Goal: Task Accomplishment & Management: Use online tool/utility

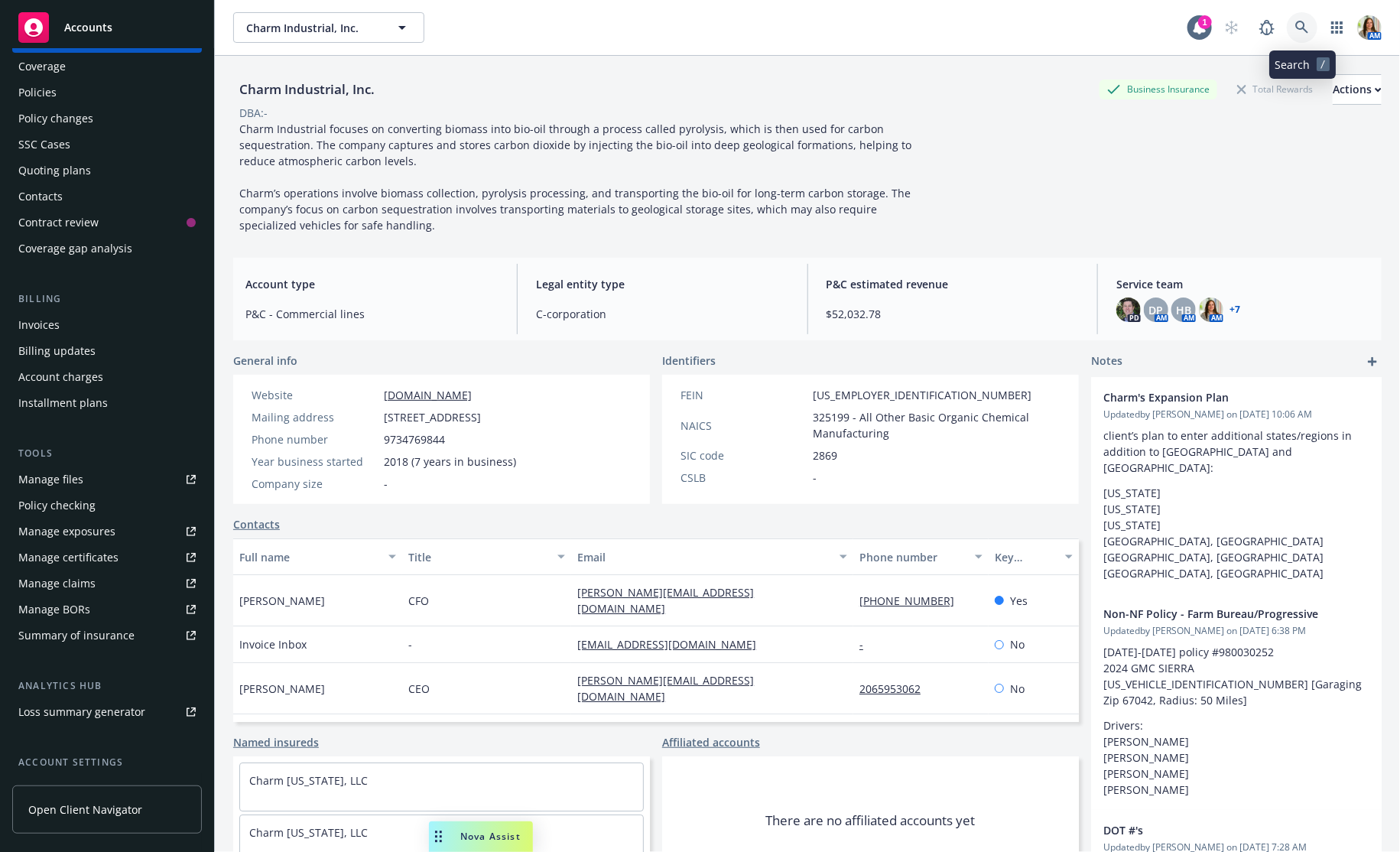
click at [1312, 29] on link at bounding box center [1302, 28] width 30 height 30
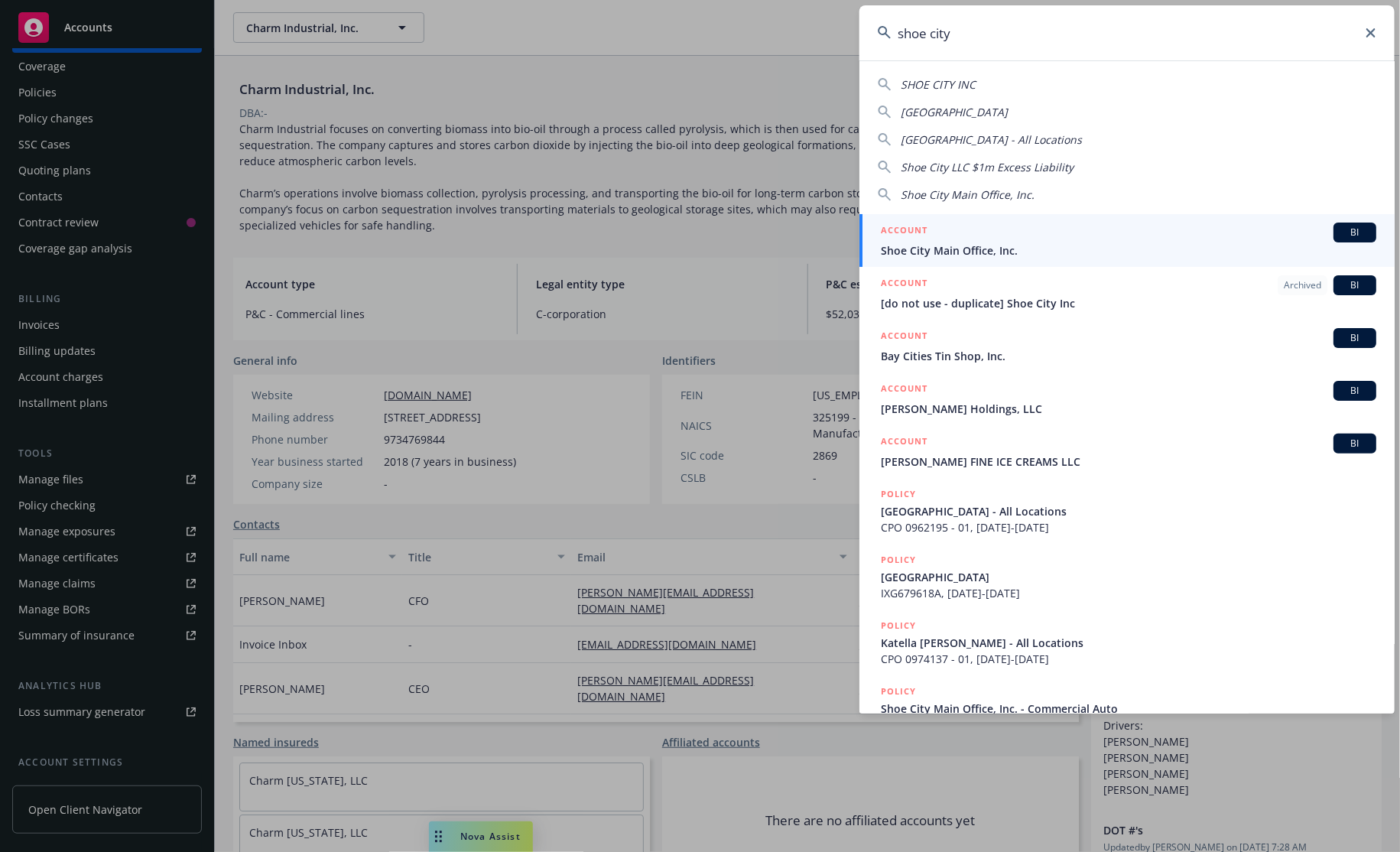
type input "shoe city"
click at [1234, 231] on div "ACCOUNT BI" at bounding box center [1129, 233] width 496 height 20
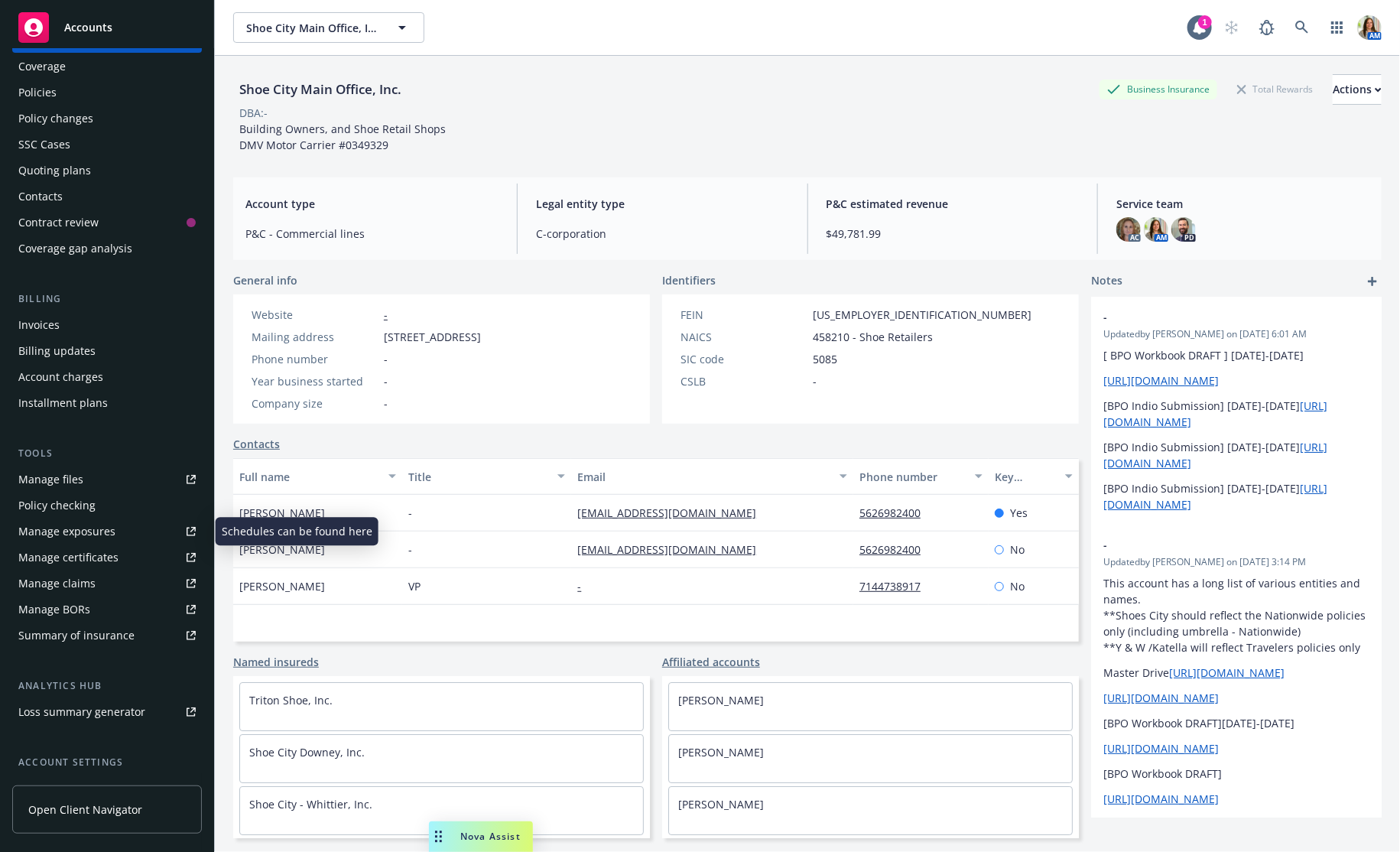
click at [70, 522] on div "Manage exposures" at bounding box center [67, 531] width 97 height 24
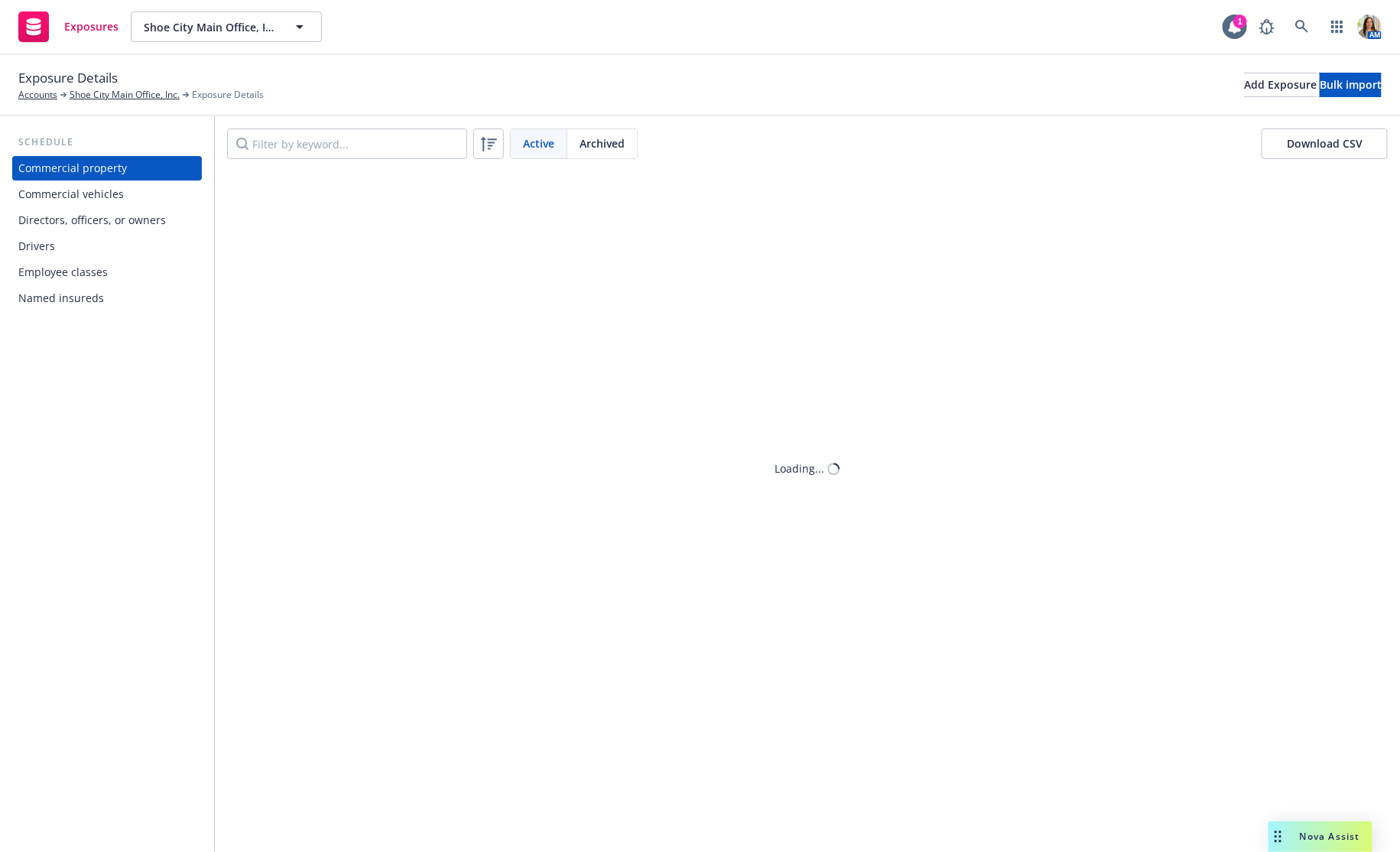
click at [79, 293] on div "Named insureds" at bounding box center [62, 298] width 86 height 24
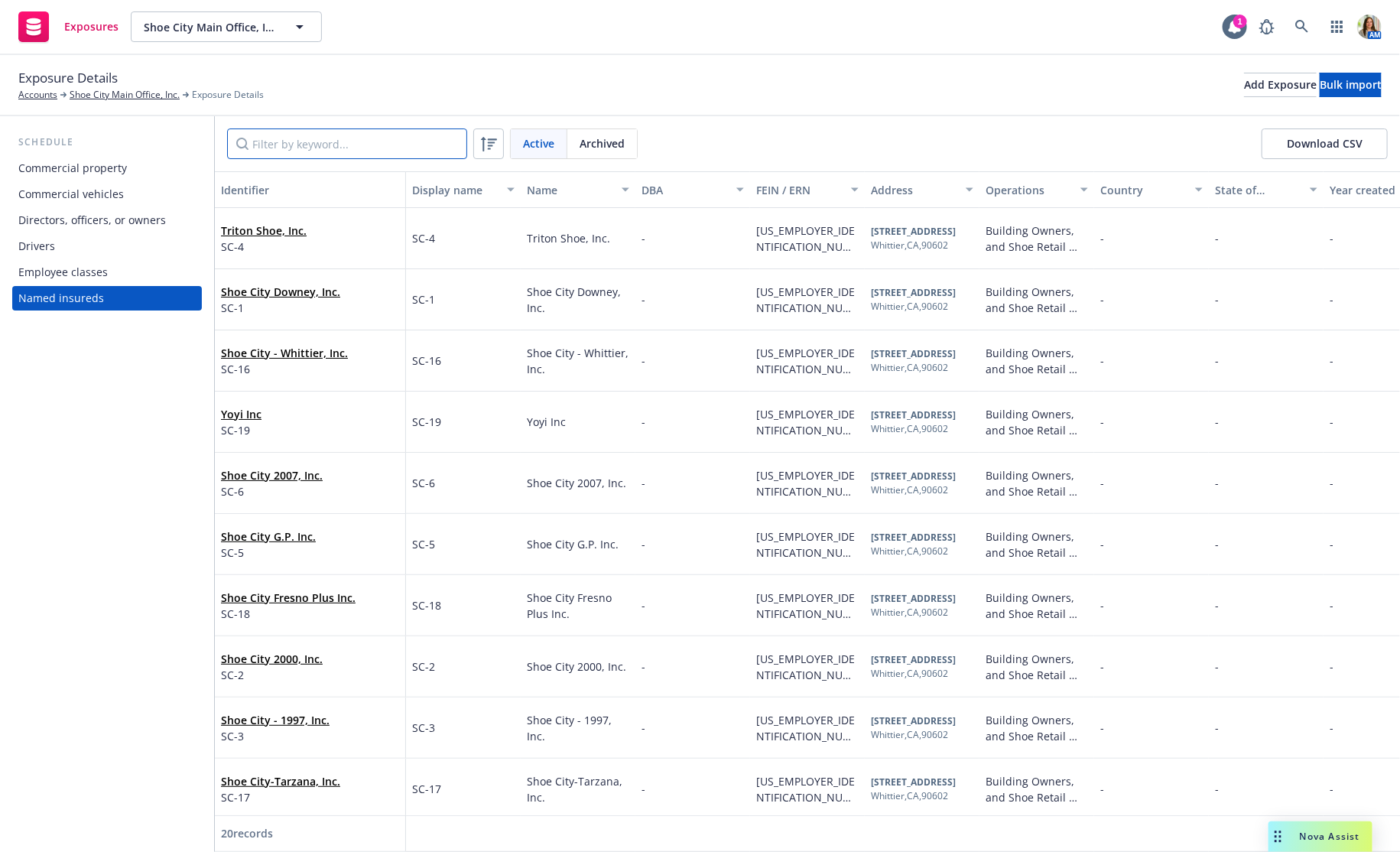
click at [334, 138] on input "Filter by keyword..." at bounding box center [347, 144] width 240 height 30
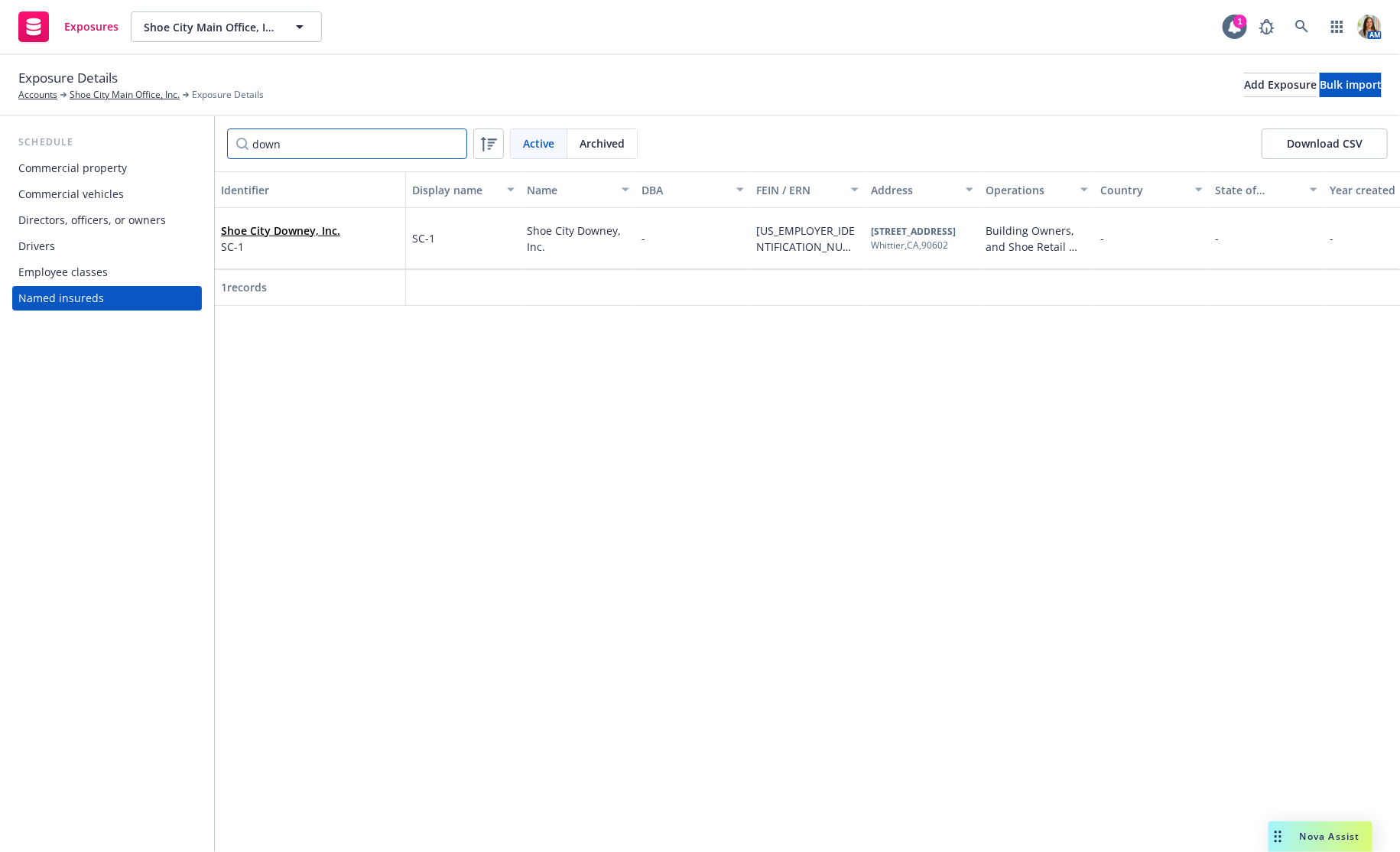
type input "down"
drag, startPoint x: 1093, startPoint y: 188, endPoint x: 1168, endPoint y: 178, distance: 75.7
click at [1168, 178] on div "Identifier Display name Name DBA FEIN / ERN Address Operations Country State of…" at bounding box center [979, 189] width 1528 height 37
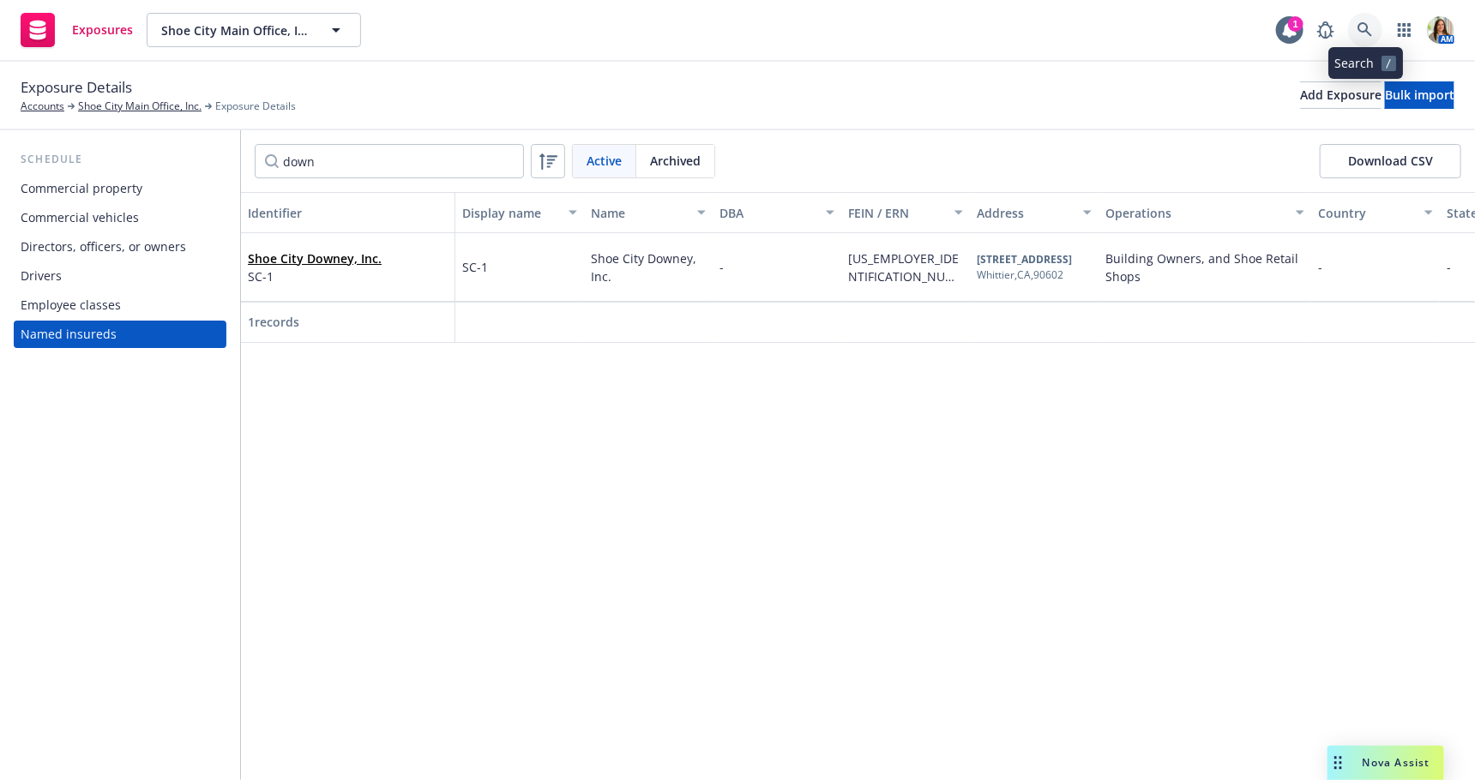
click at [1367, 24] on icon at bounding box center [1364, 29] width 15 height 15
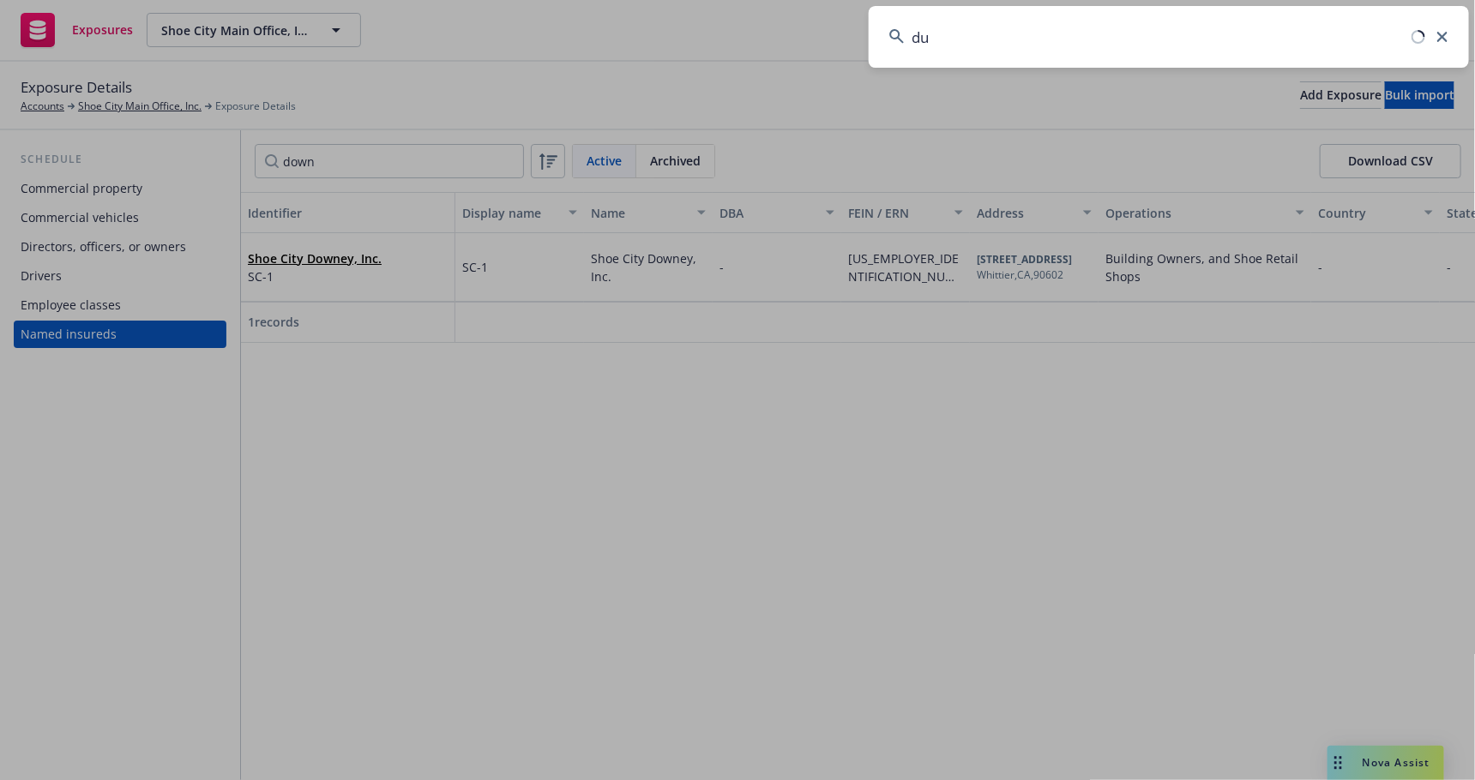
type input "d"
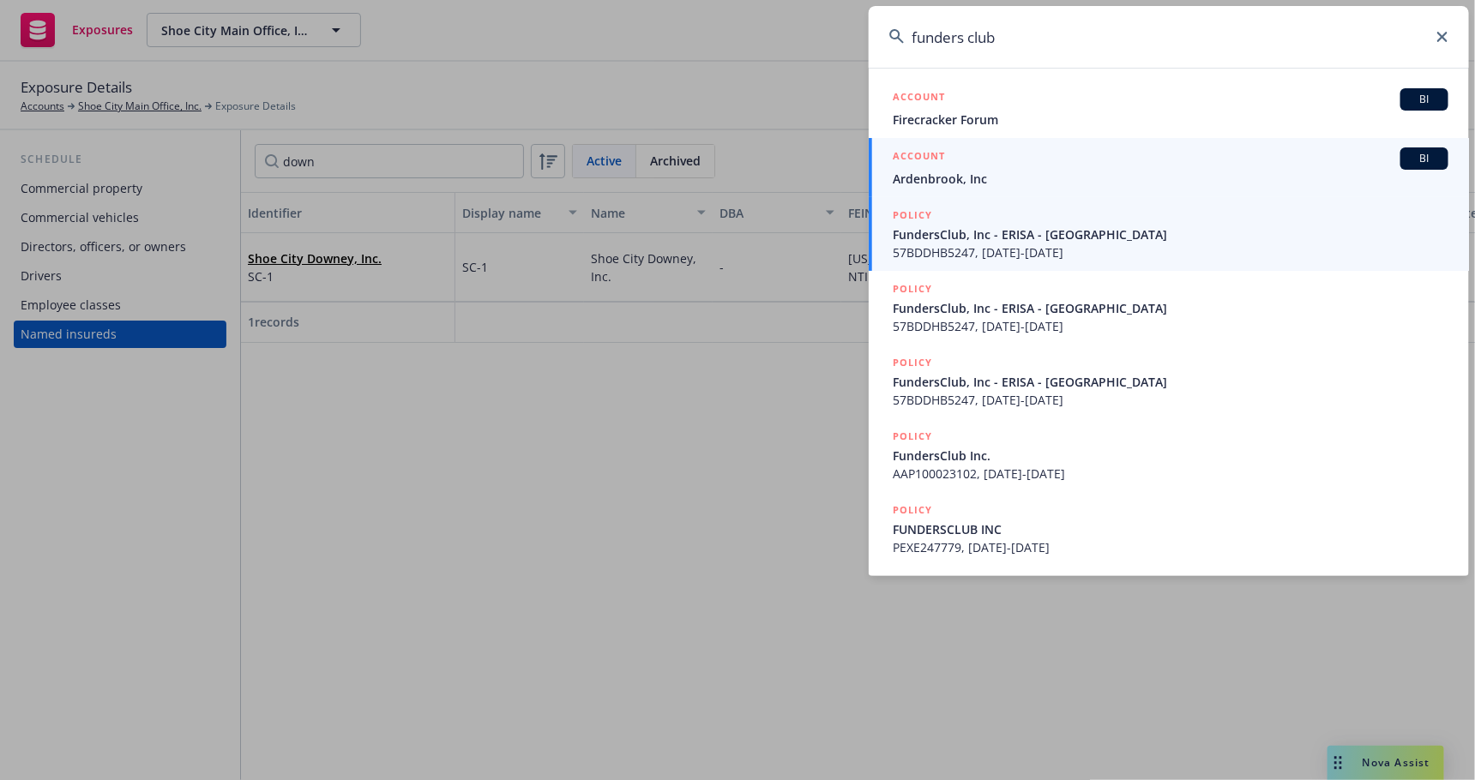
type input "funders club"
click at [1061, 233] on span "FundersClub, Inc - ERISA - Hartford" at bounding box center [1171, 235] width 556 height 18
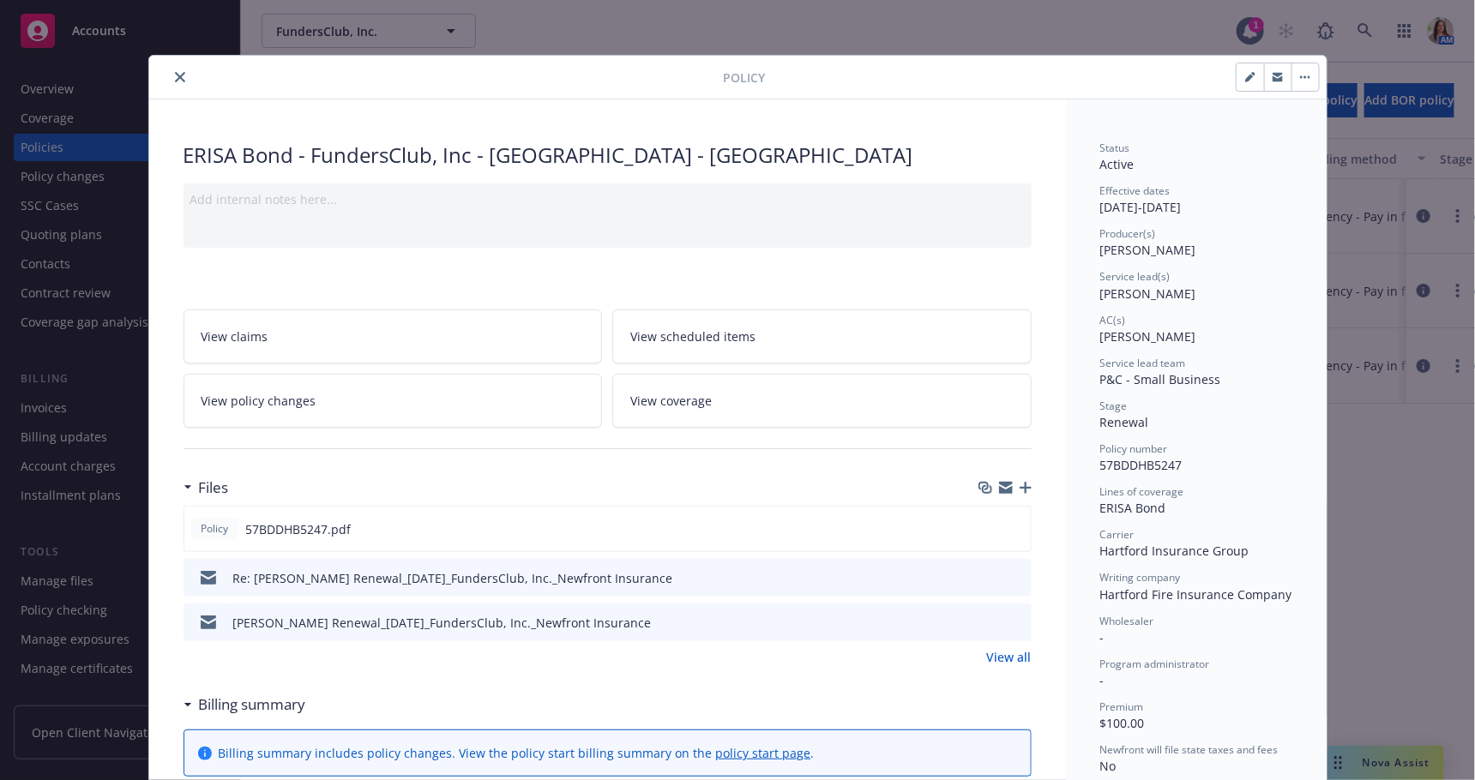
click at [172, 76] on button "close" at bounding box center [180, 77] width 21 height 21
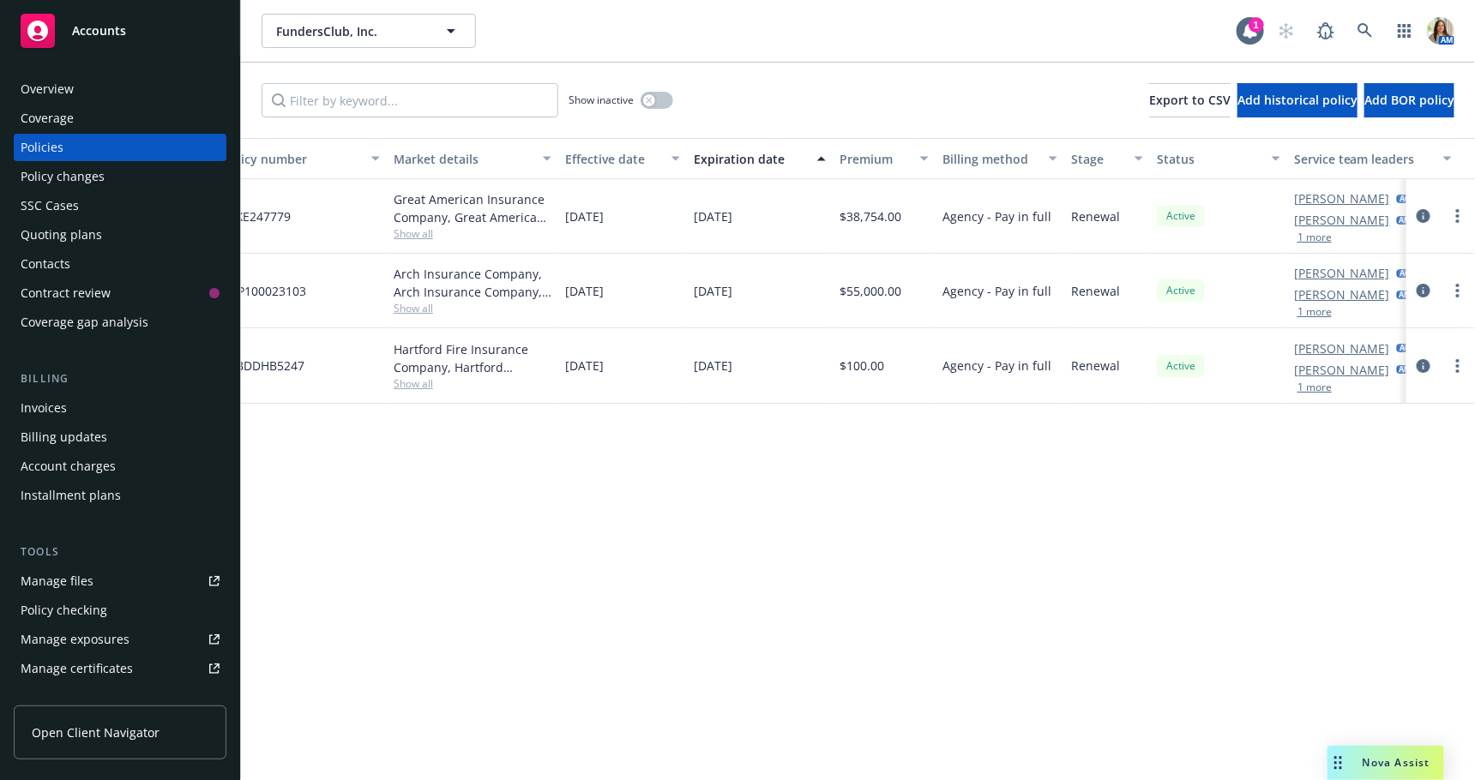
scroll to position [0, 419]
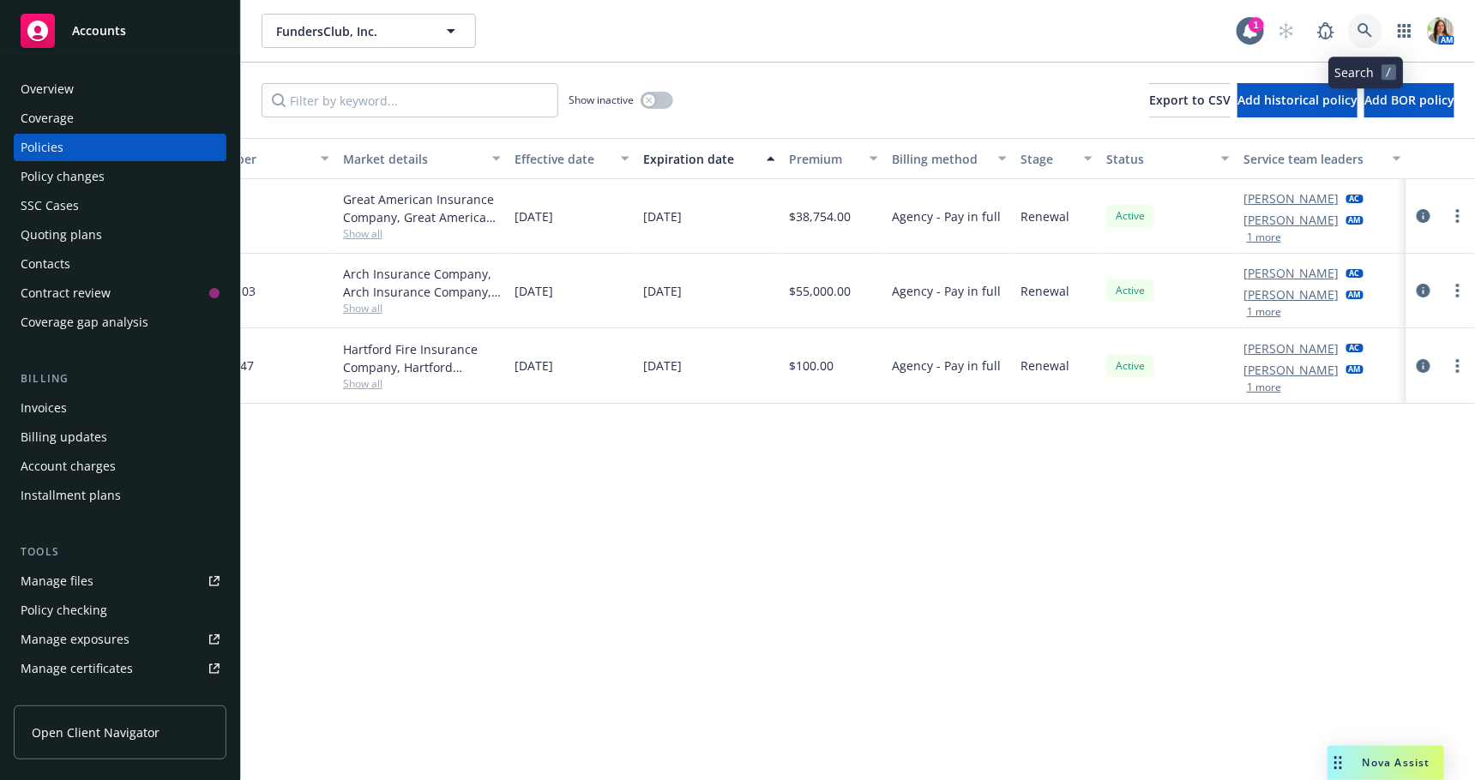
click at [1365, 25] on icon at bounding box center [1364, 30] width 15 height 15
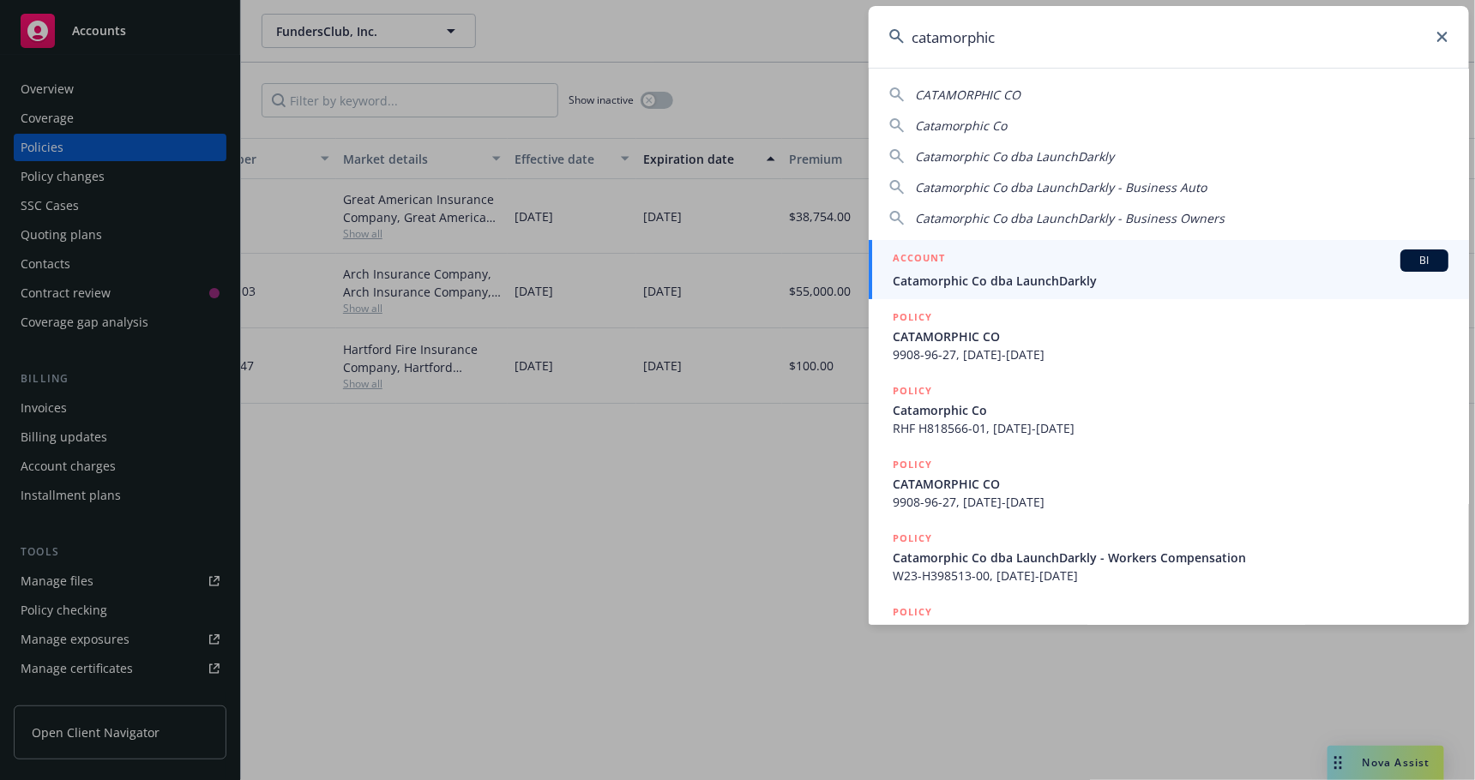
type input "catamorphic"
click at [1020, 263] on div "ACCOUNT BI" at bounding box center [1171, 261] width 556 height 22
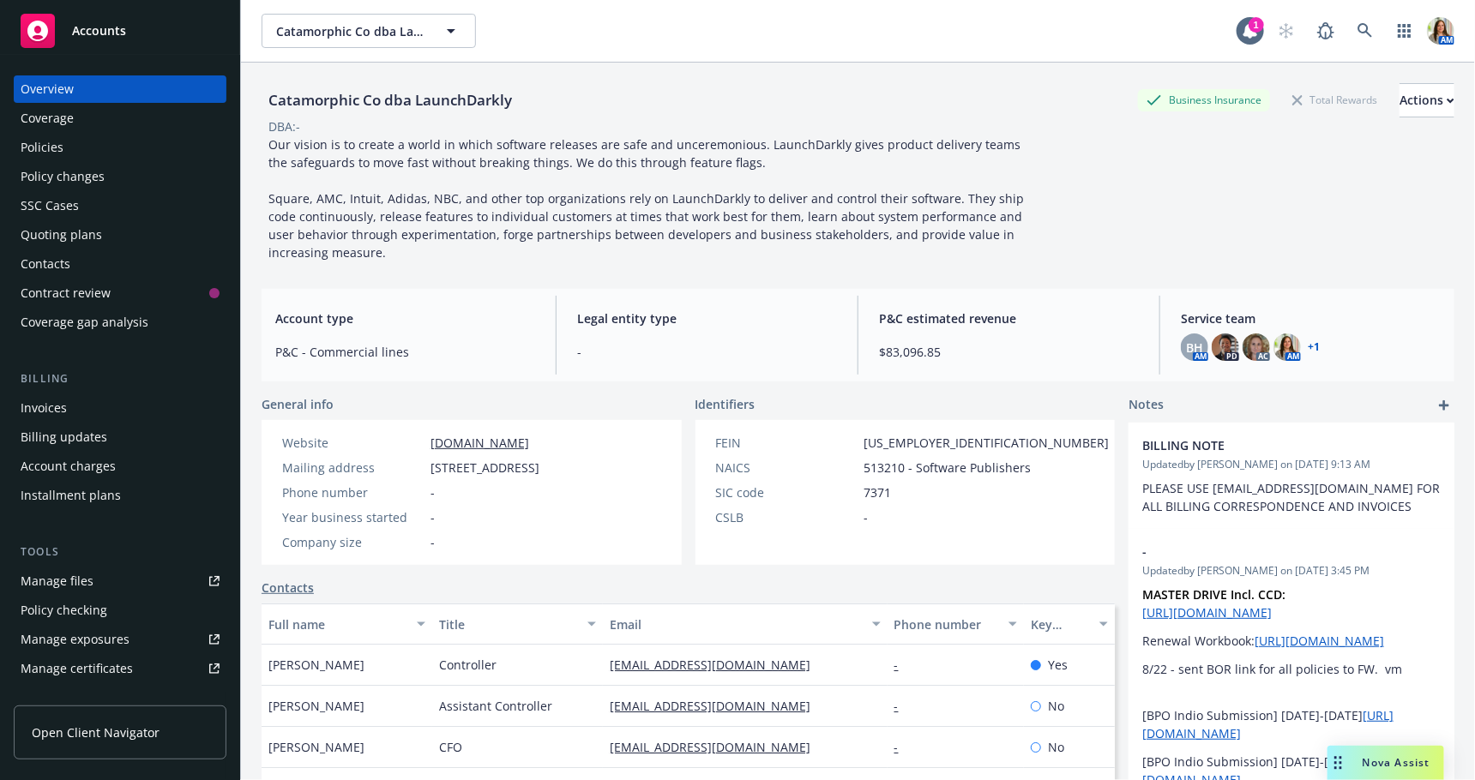
click at [122, 231] on div "Quoting plans" at bounding box center [120, 234] width 199 height 27
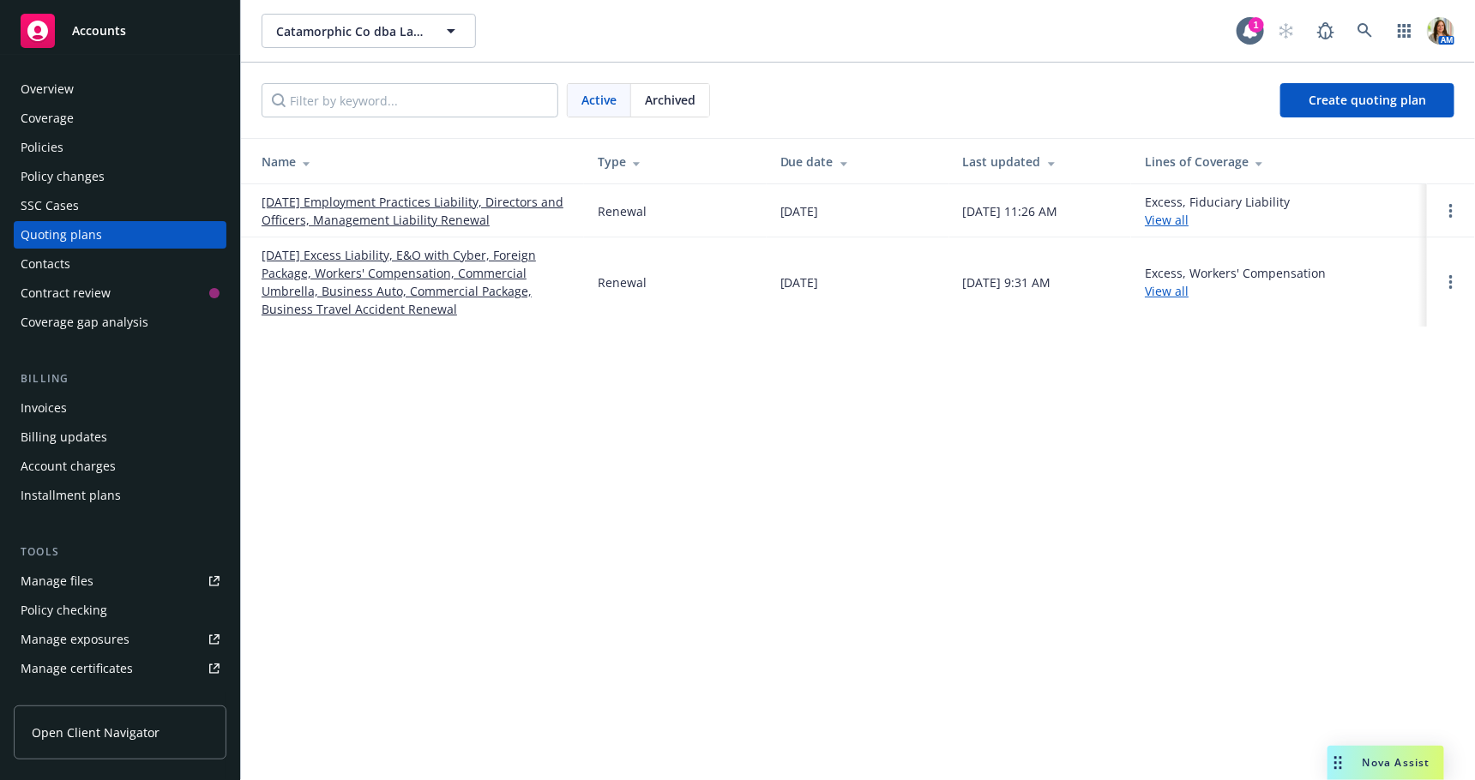
click at [119, 143] on div "Policies" at bounding box center [120, 147] width 199 height 27
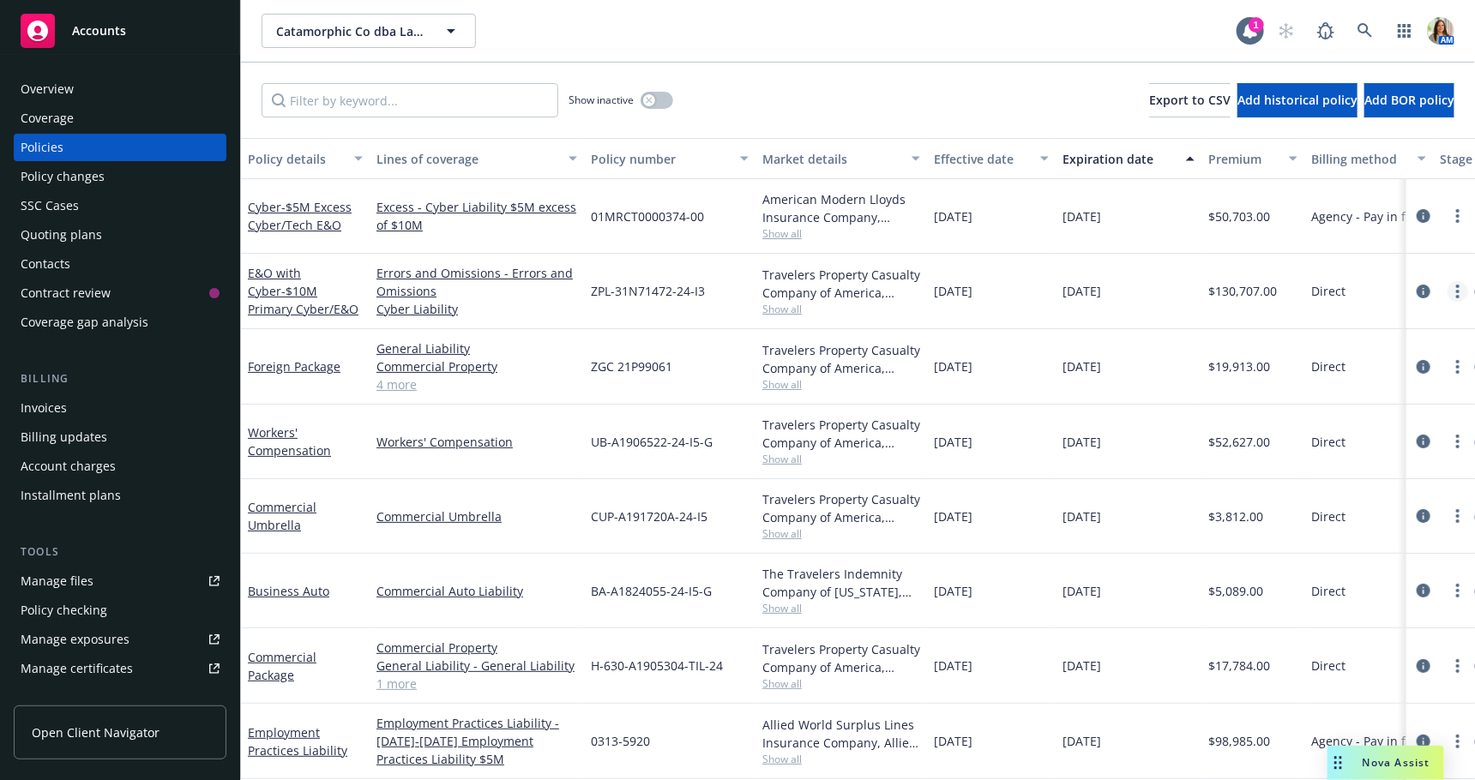
click at [1454, 292] on link "more" at bounding box center [1458, 291] width 21 height 21
click at [1342, 524] on link "Copy logging email" at bounding box center [1368, 532] width 202 height 34
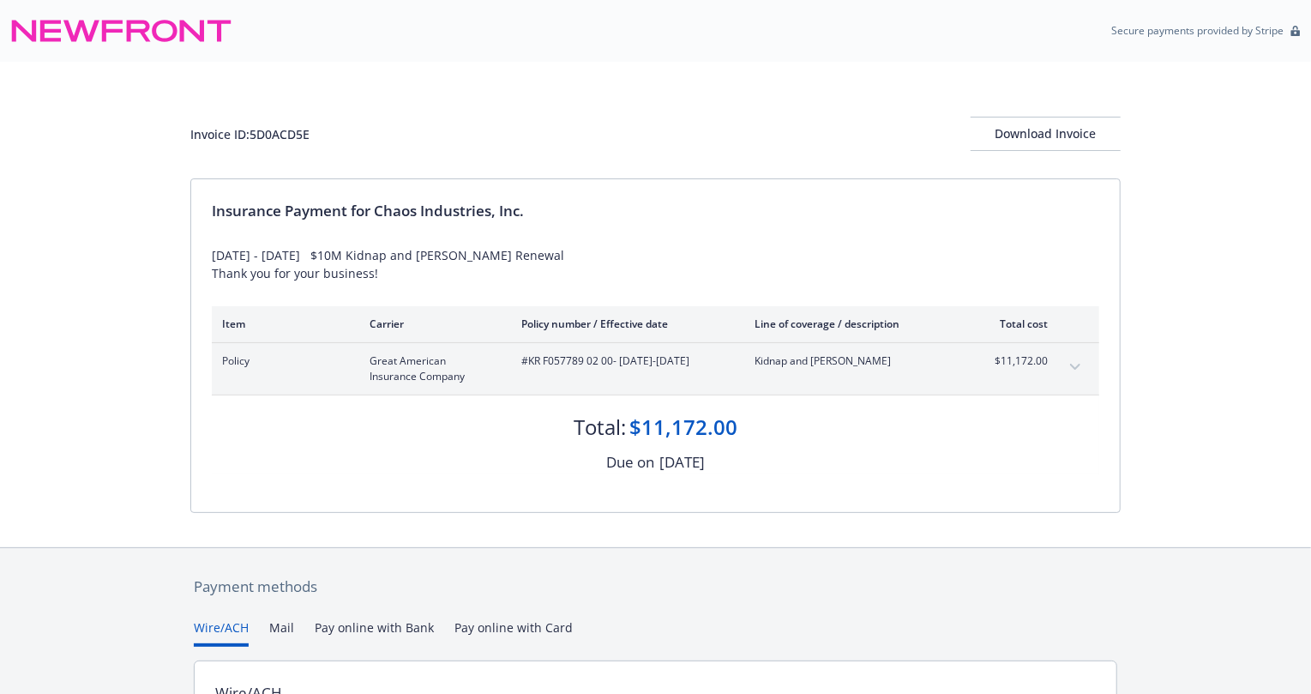
click at [1070, 360] on button "expand content" at bounding box center [1075, 366] width 27 height 27
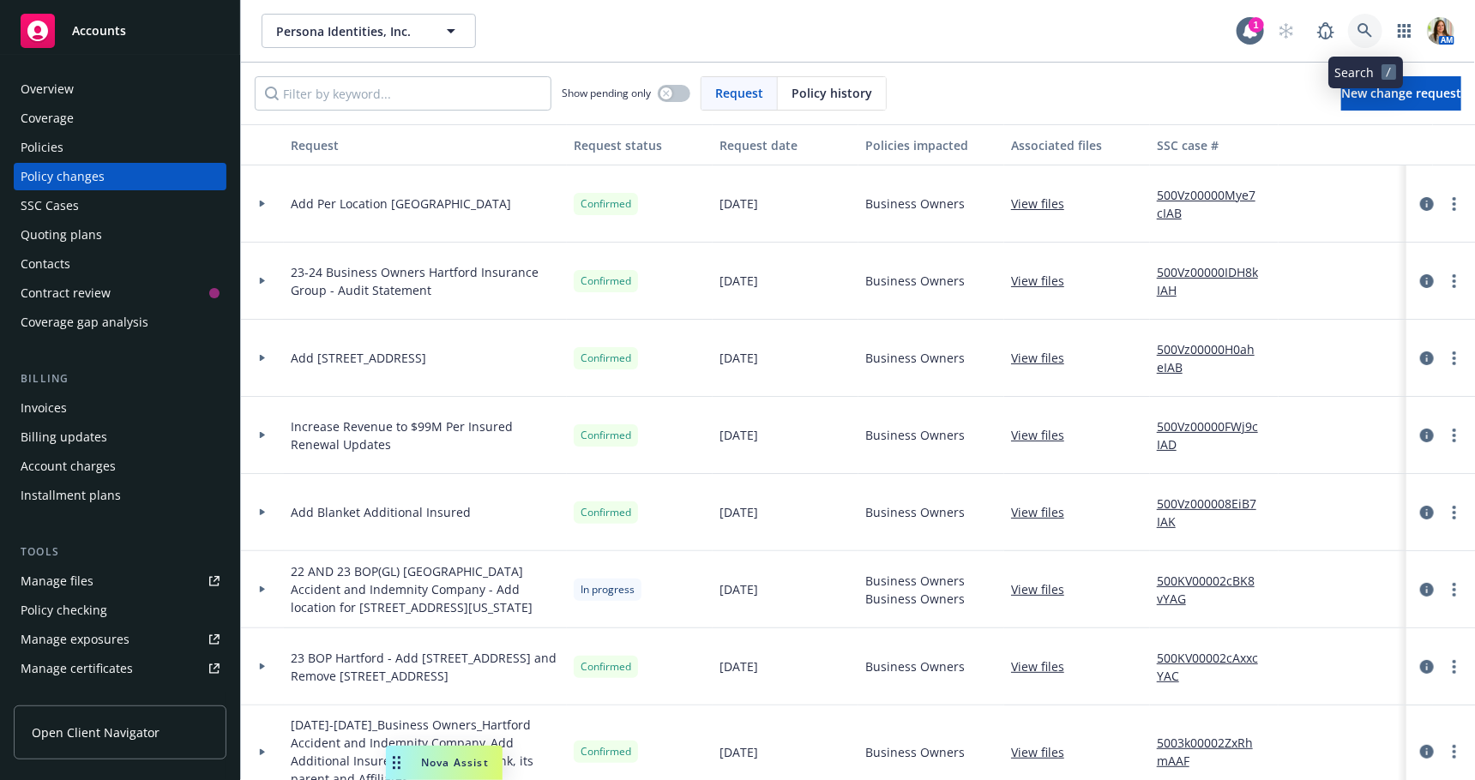
click at [1367, 33] on icon at bounding box center [1364, 30] width 15 height 15
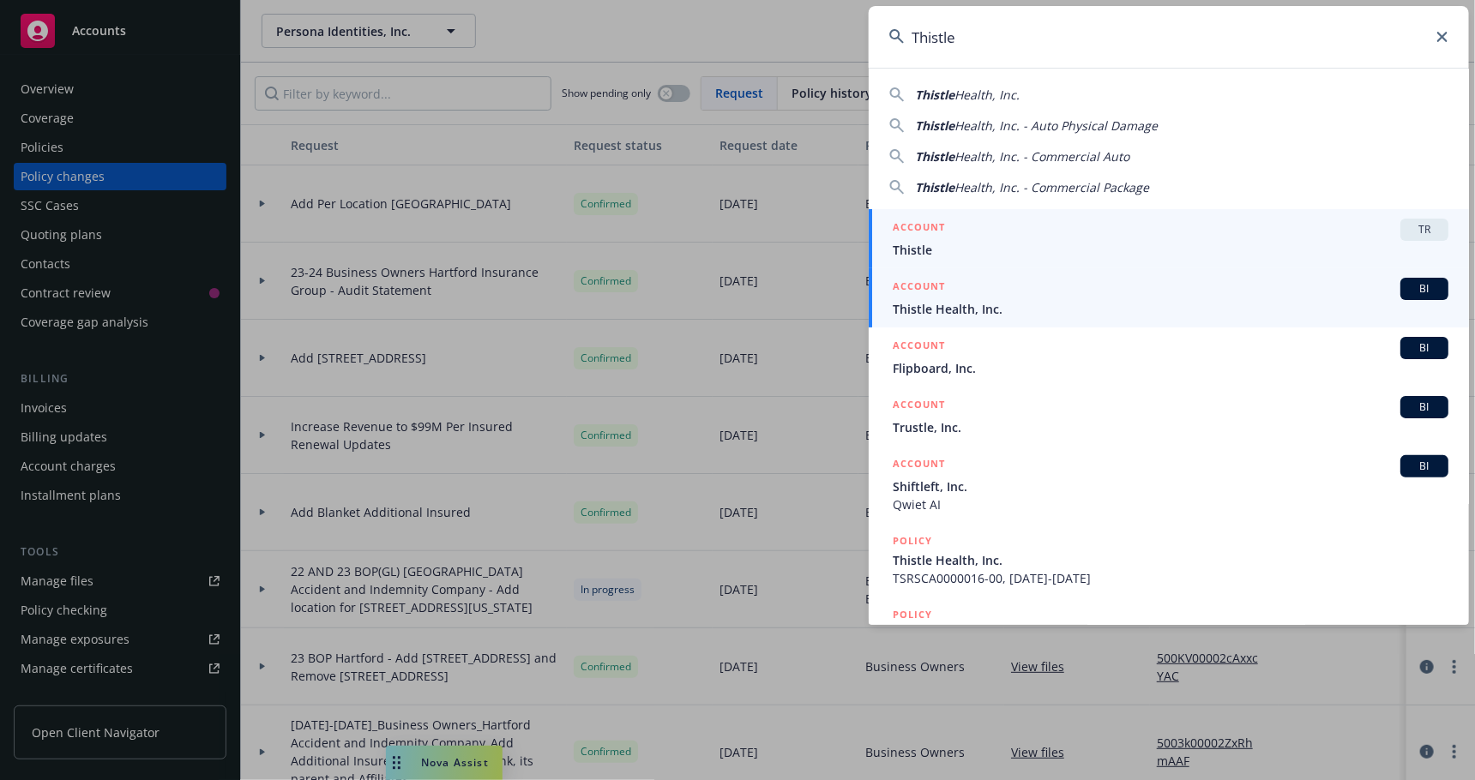
type input "Thistle"
click at [963, 306] on span "Thistle Health, Inc." at bounding box center [1171, 309] width 556 height 18
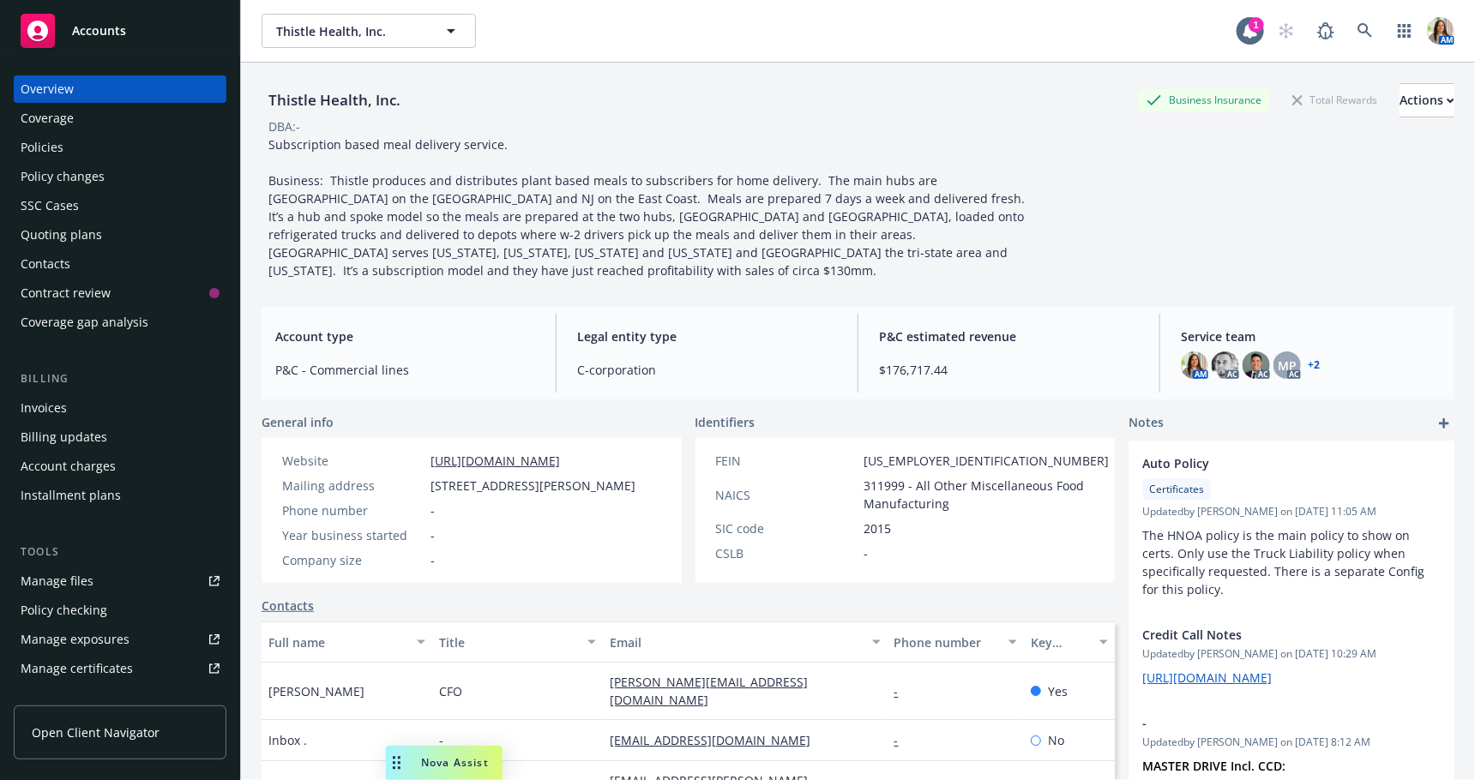
click at [83, 239] on div "Quoting plans" at bounding box center [61, 234] width 81 height 27
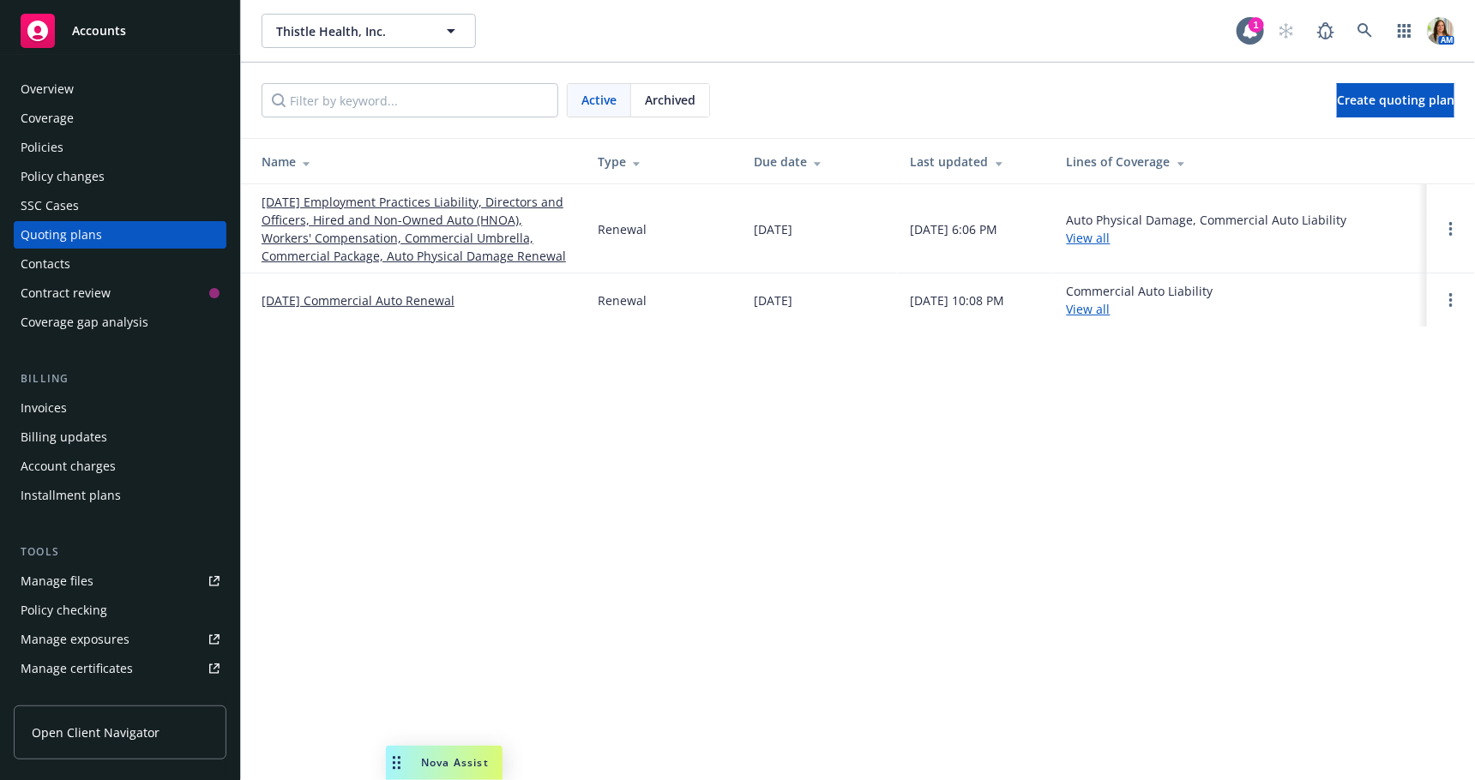
click at [408, 246] on link "12/15/25 Employment Practices Liability, Directors and Officers, Hired and Non-…" at bounding box center [416, 229] width 309 height 72
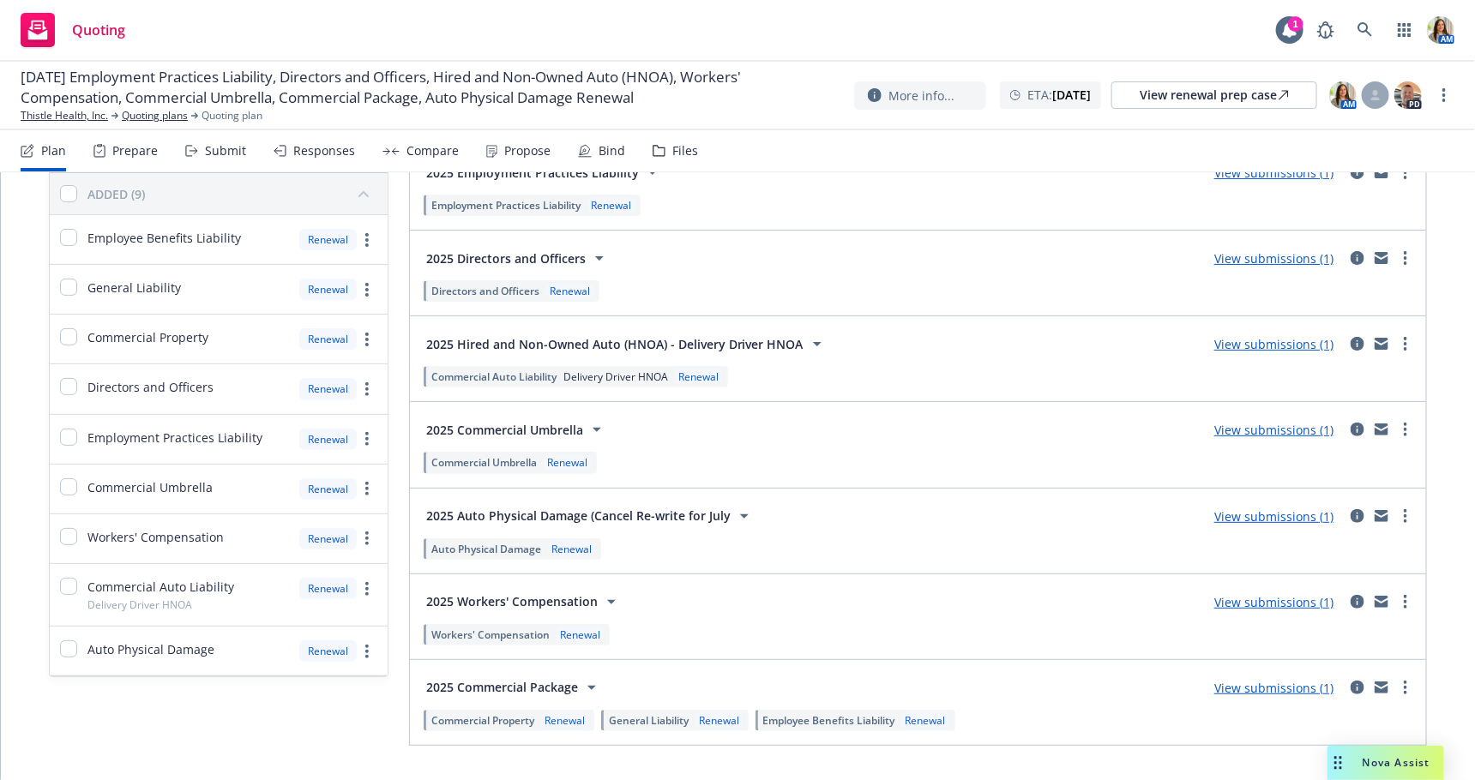
scroll to position [192, 0]
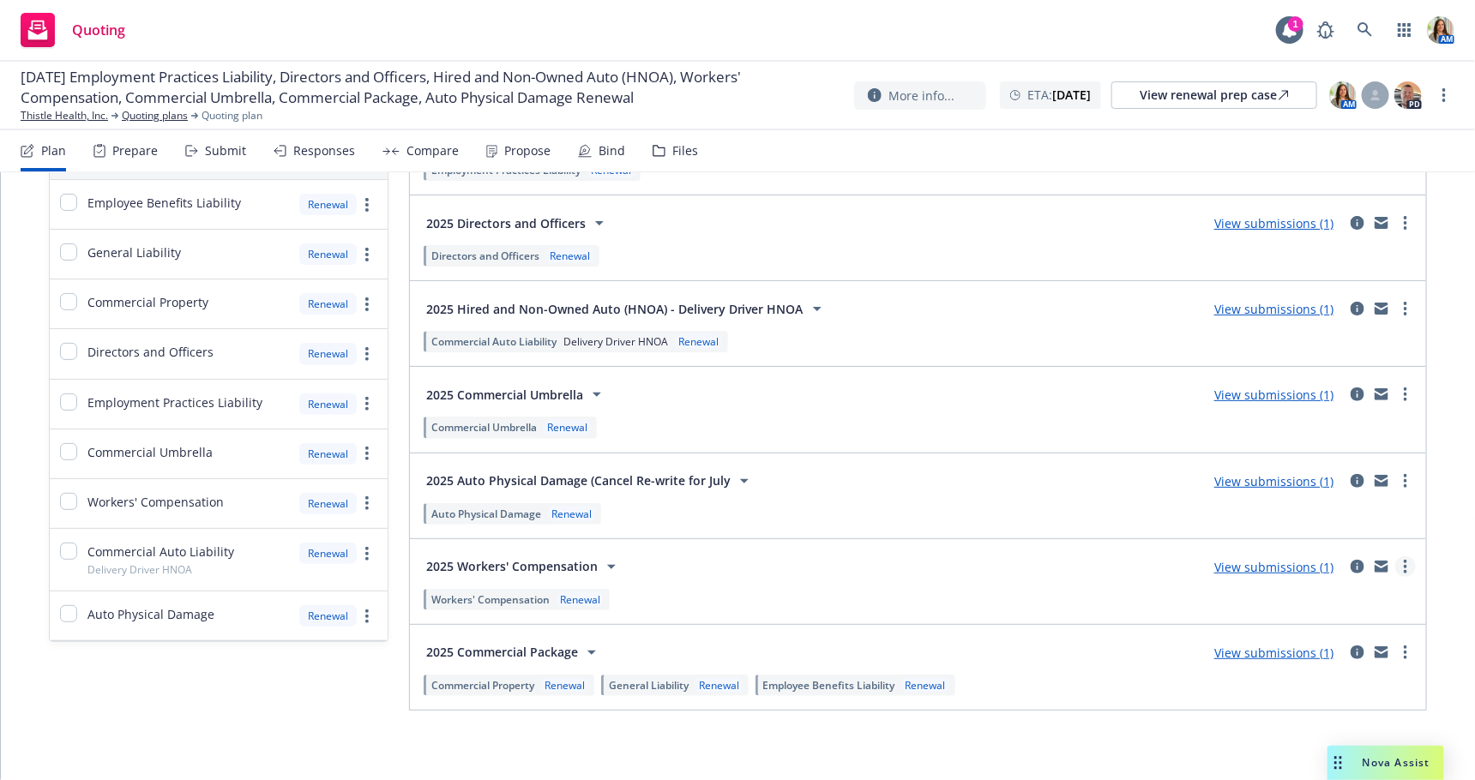
click at [1408, 557] on link "more" at bounding box center [1405, 567] width 21 height 21
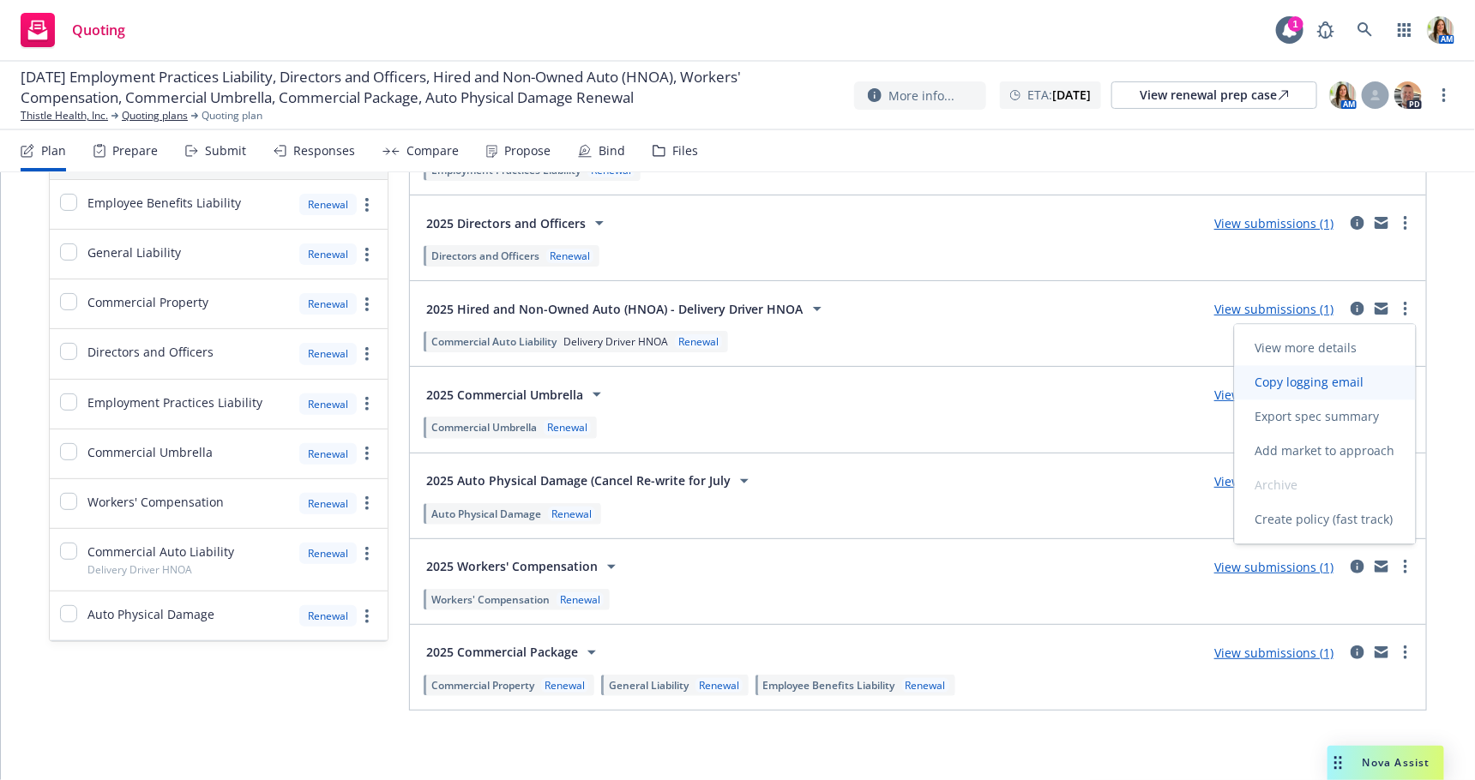
click at [1326, 376] on span "Copy logging email" at bounding box center [1310, 383] width 150 height 16
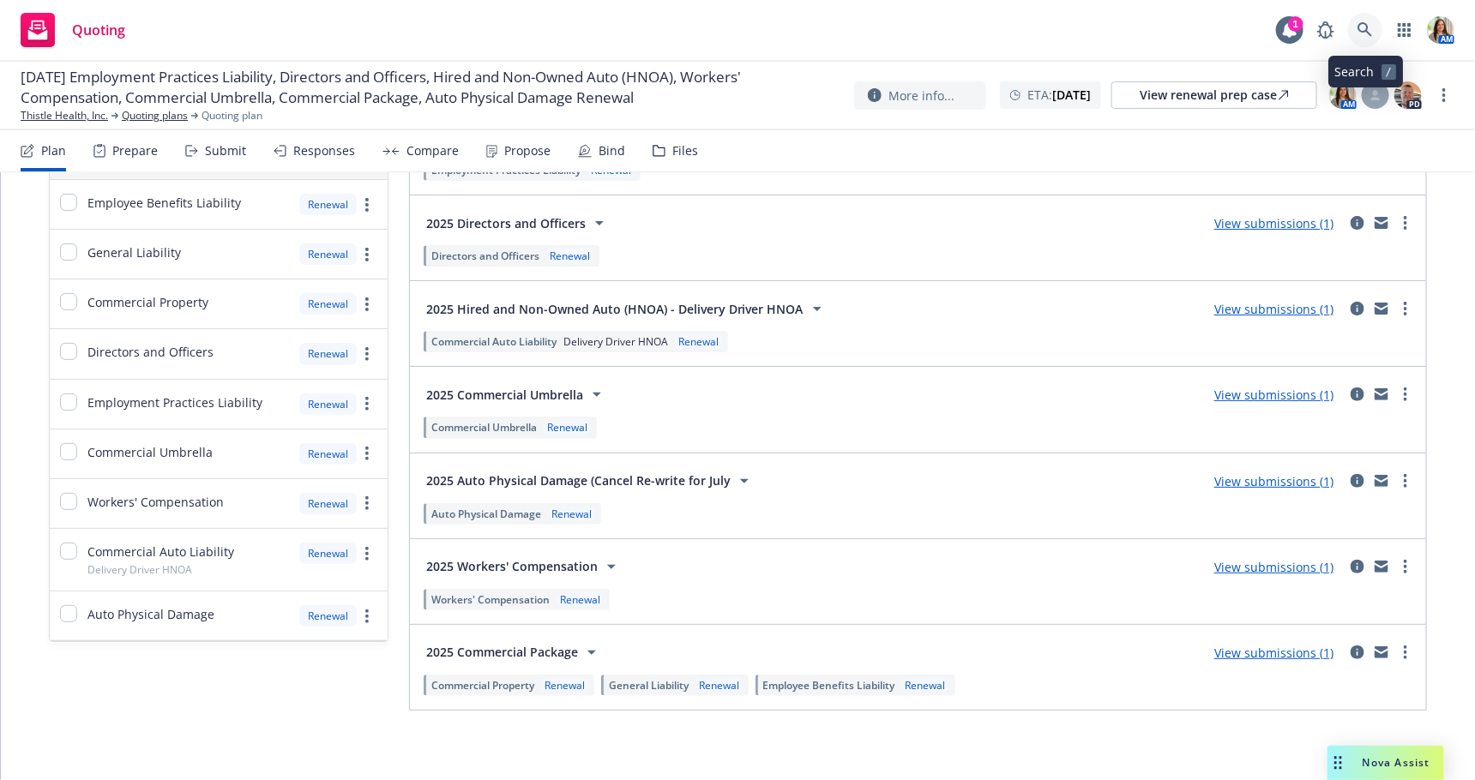
click at [1365, 31] on icon at bounding box center [1364, 29] width 15 height 15
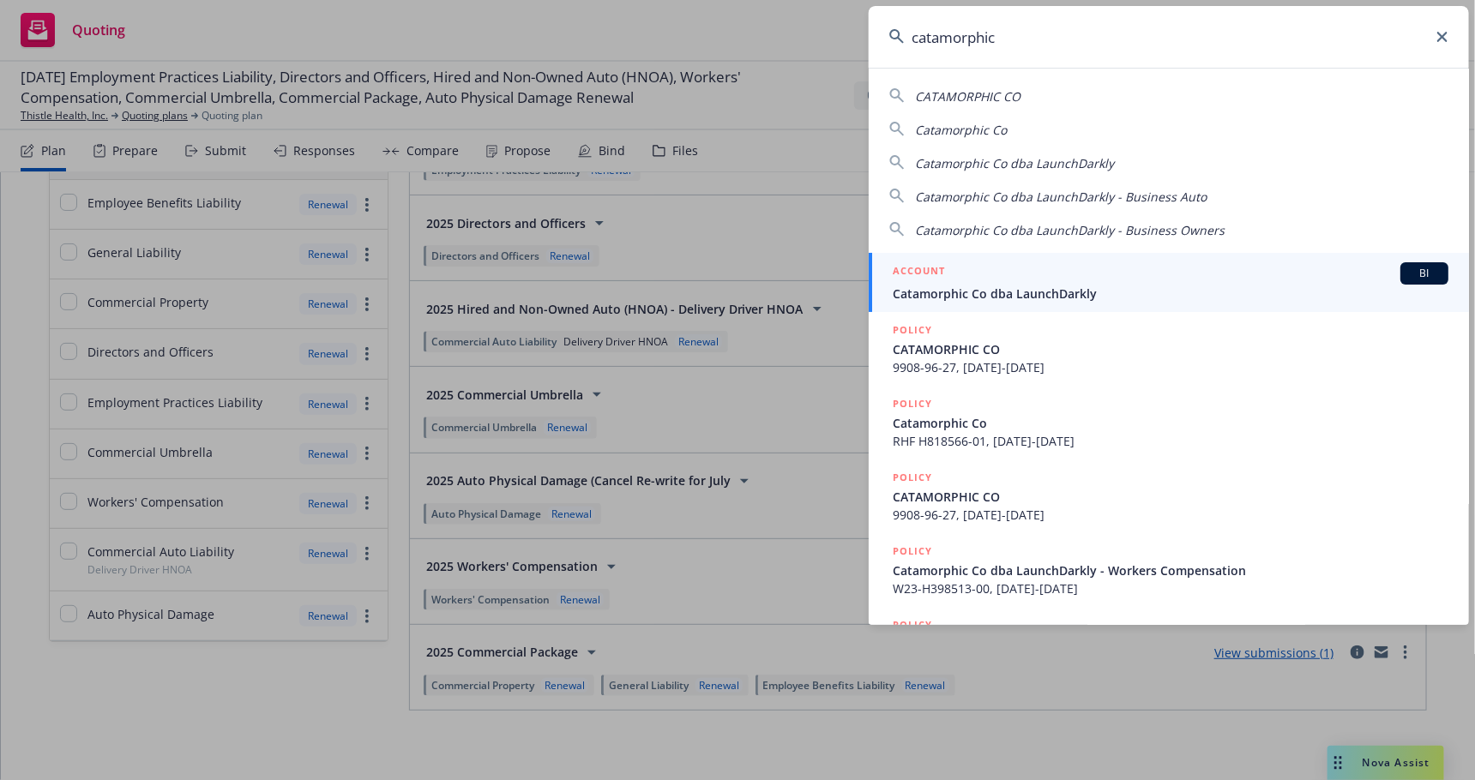
type input "catamorphic"
click at [1036, 285] on span "Catamorphic Co dba LaunchDarkly" at bounding box center [1171, 294] width 556 height 18
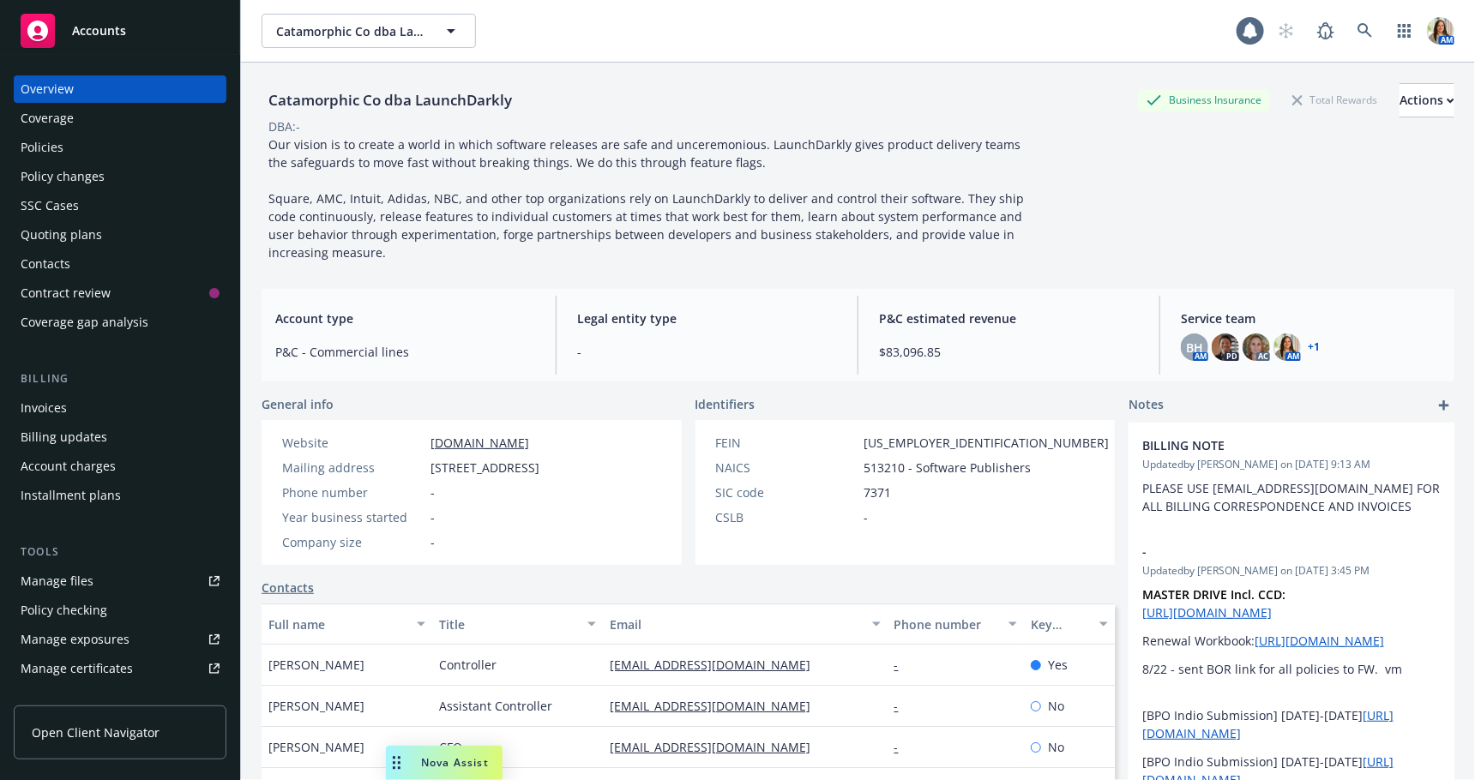
click at [99, 154] on div "Policies" at bounding box center [120, 147] width 199 height 27
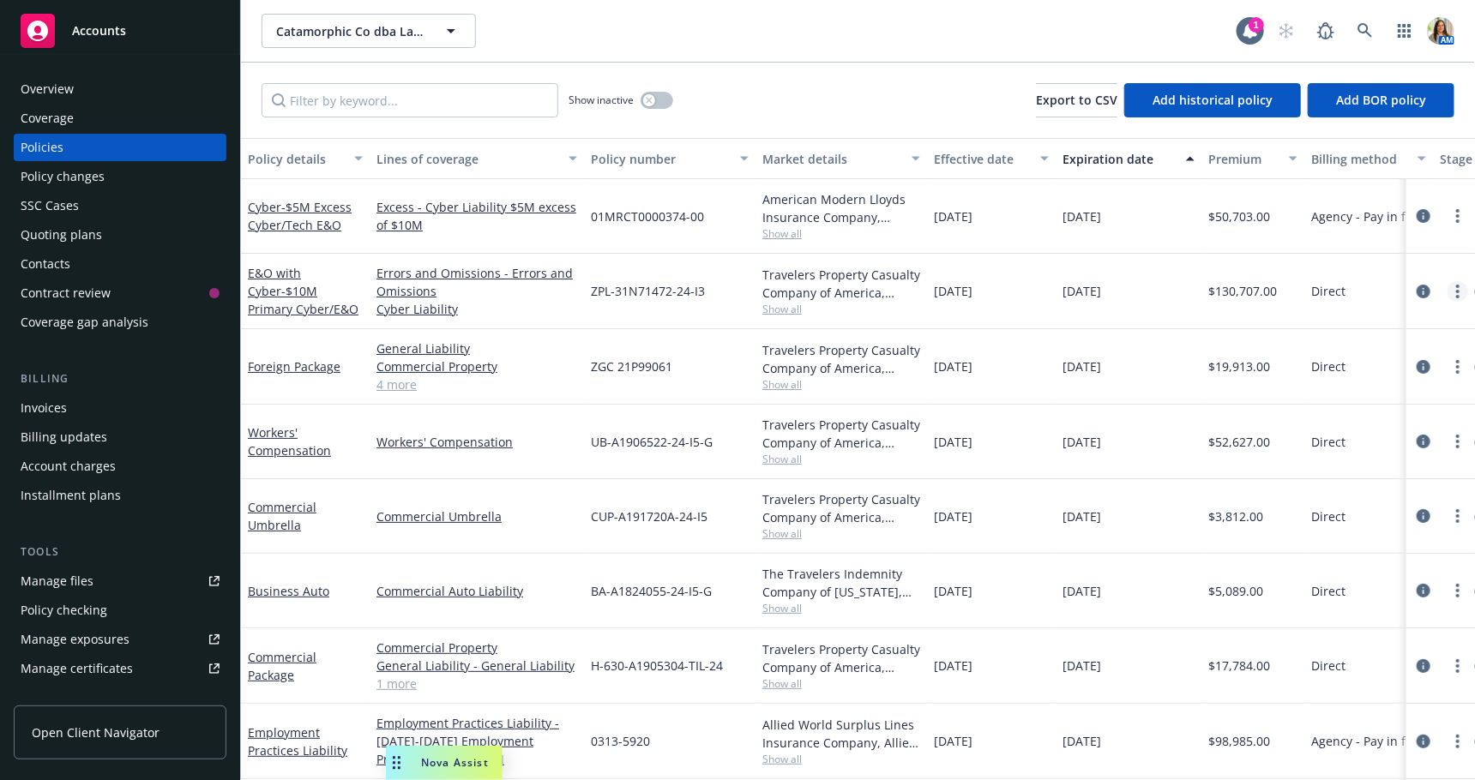
click at [1464, 293] on link "more" at bounding box center [1458, 291] width 21 height 21
click at [1345, 539] on link "Copy logging email" at bounding box center [1368, 532] width 202 height 34
click at [126, 20] on div "Accounts" at bounding box center [120, 31] width 199 height 34
click at [148, 245] on div "Quoting plans" at bounding box center [120, 234] width 199 height 27
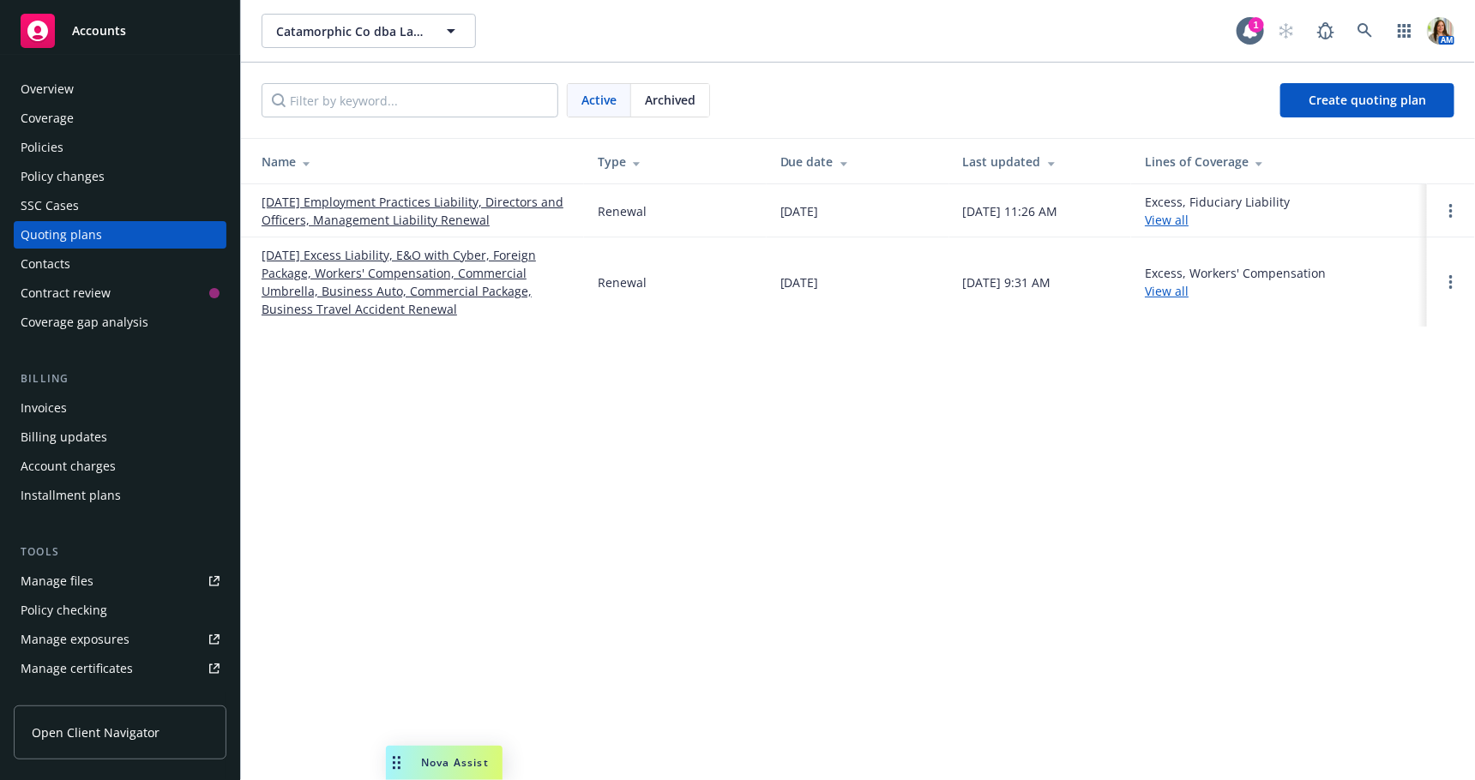
click at [342, 280] on link "[DATE] Excess Liability, E&O with Cyber, Foreign Package, Workers' Compensation…" at bounding box center [416, 282] width 309 height 72
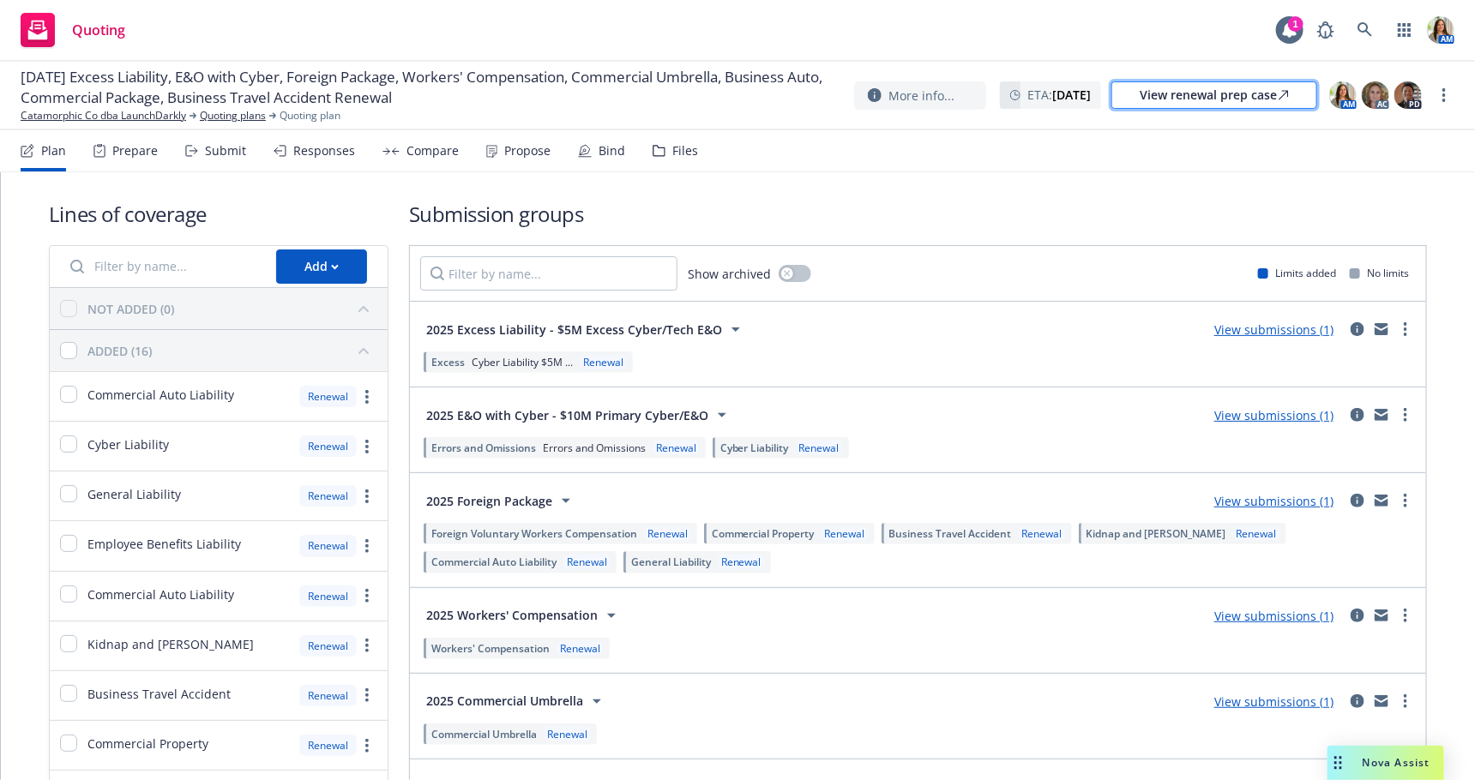
click at [1164, 88] on div "View renewal prep case" at bounding box center [1214, 95] width 149 height 26
click at [205, 161] on div "Submit" at bounding box center [215, 150] width 61 height 41
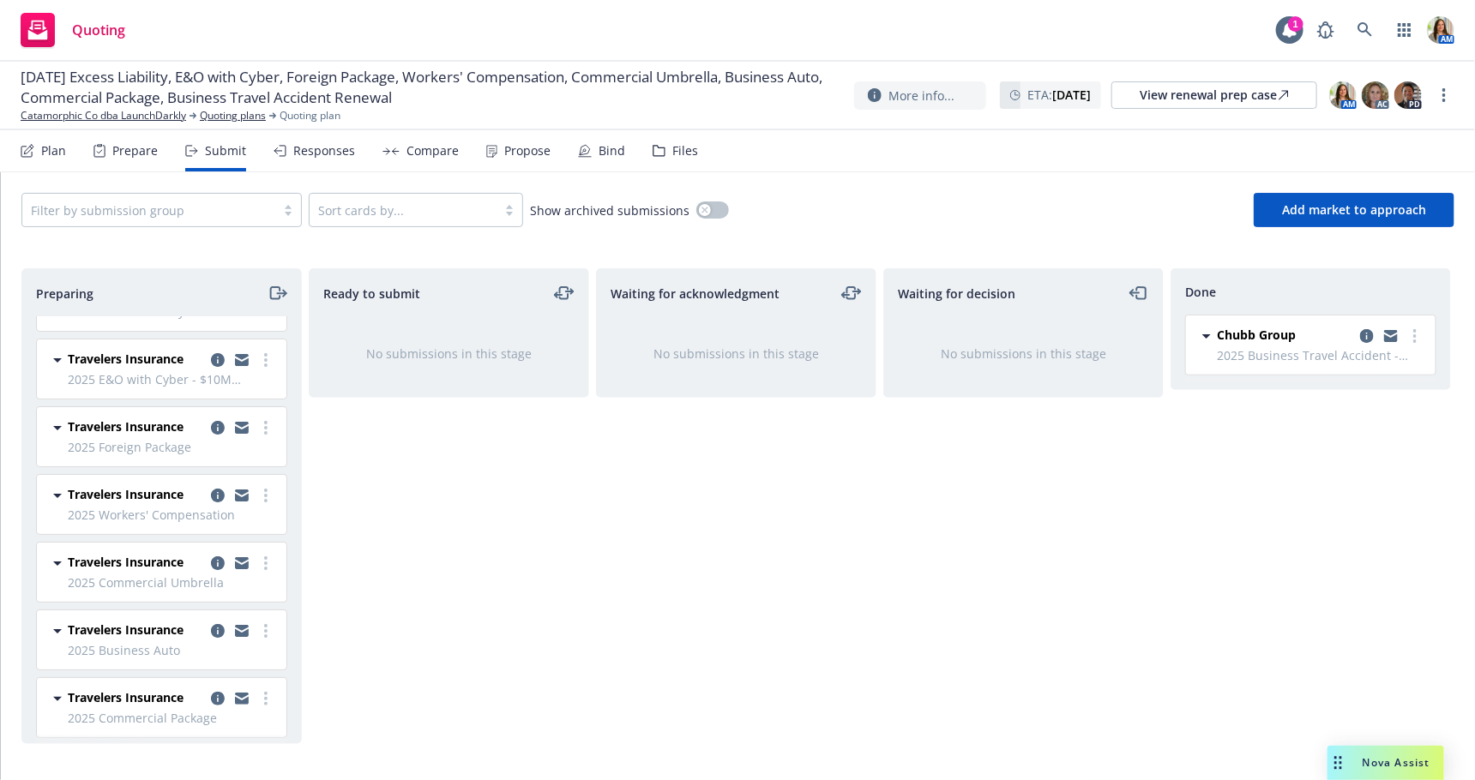
scroll to position [51, 0]
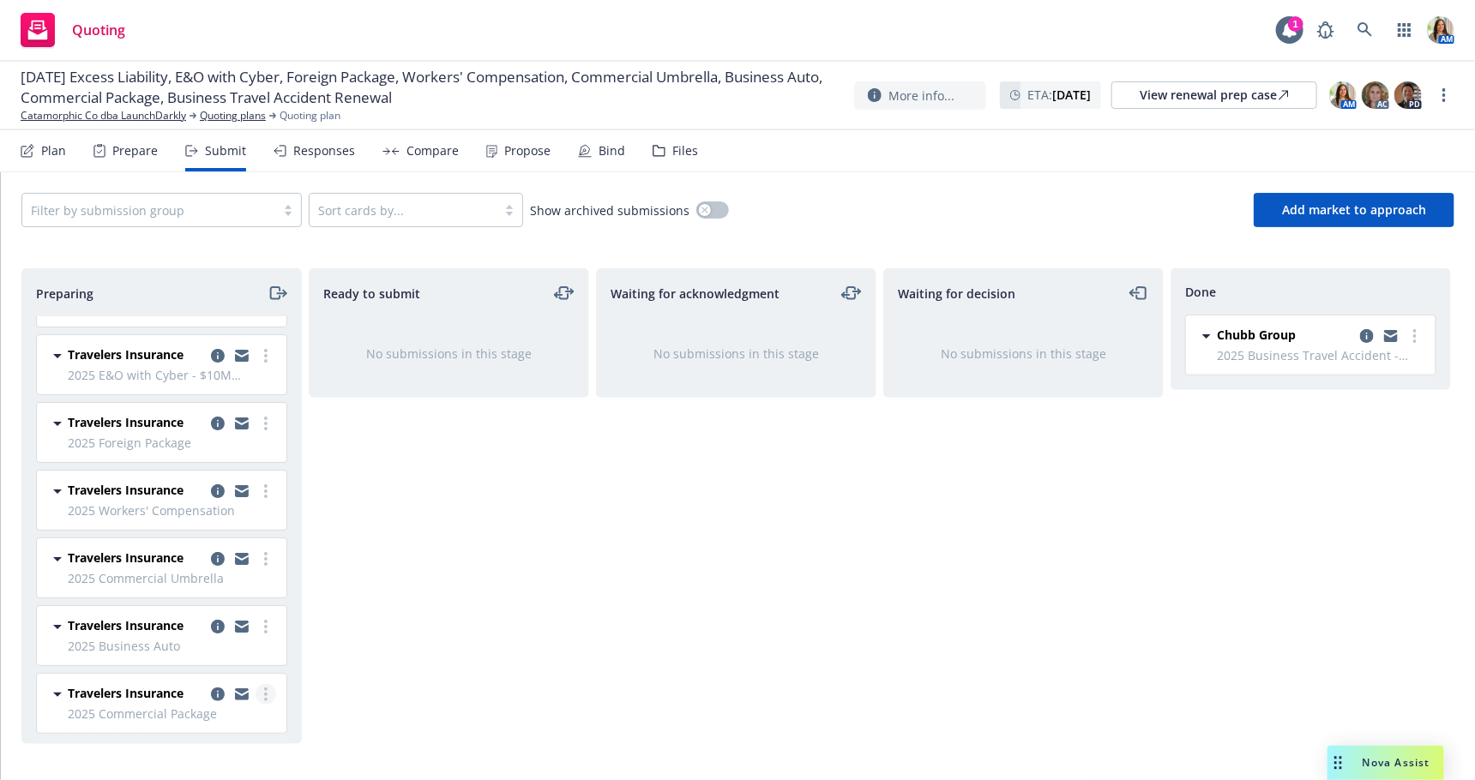
click at [268, 694] on link "more" at bounding box center [266, 694] width 21 height 21
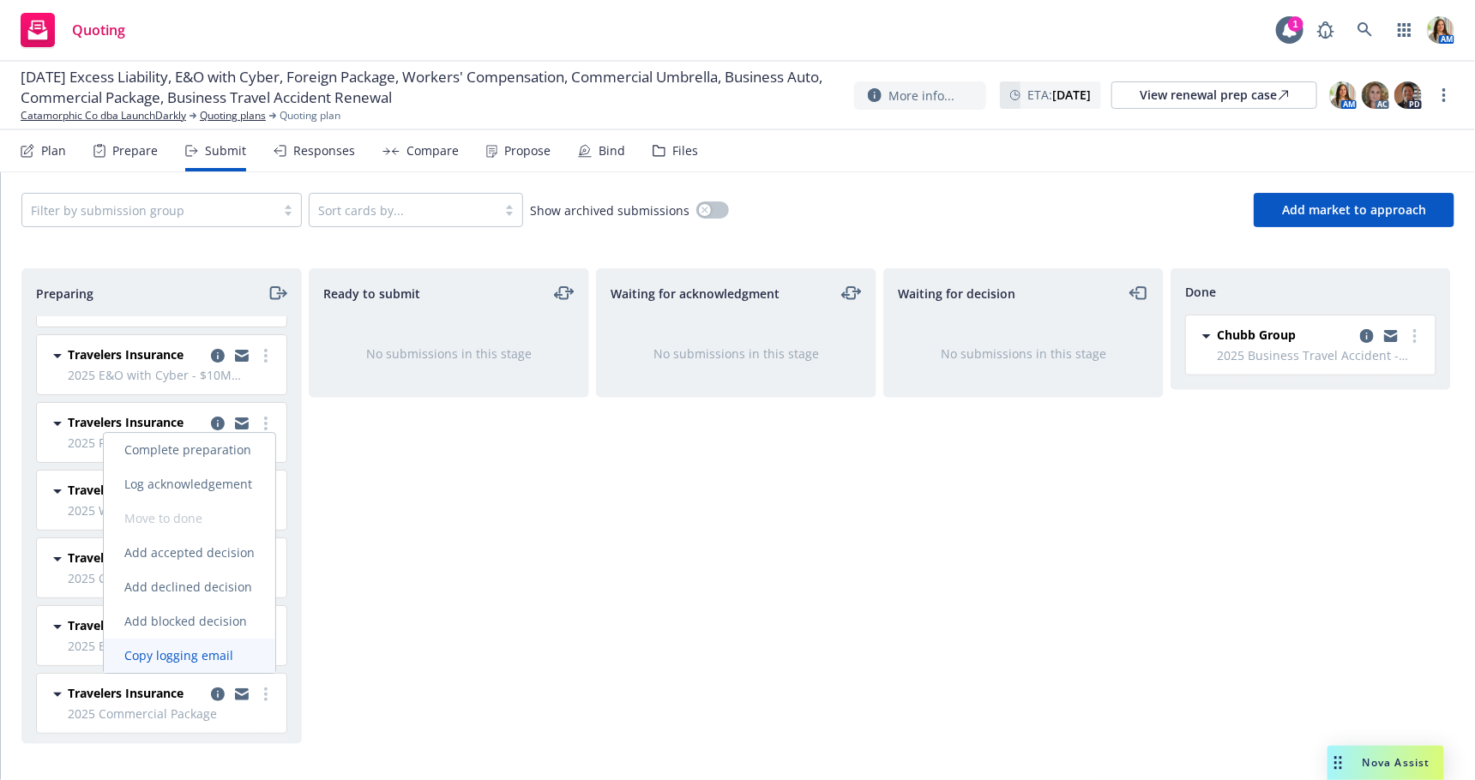
click at [249, 659] on span "Copy logging email" at bounding box center [179, 655] width 150 height 16
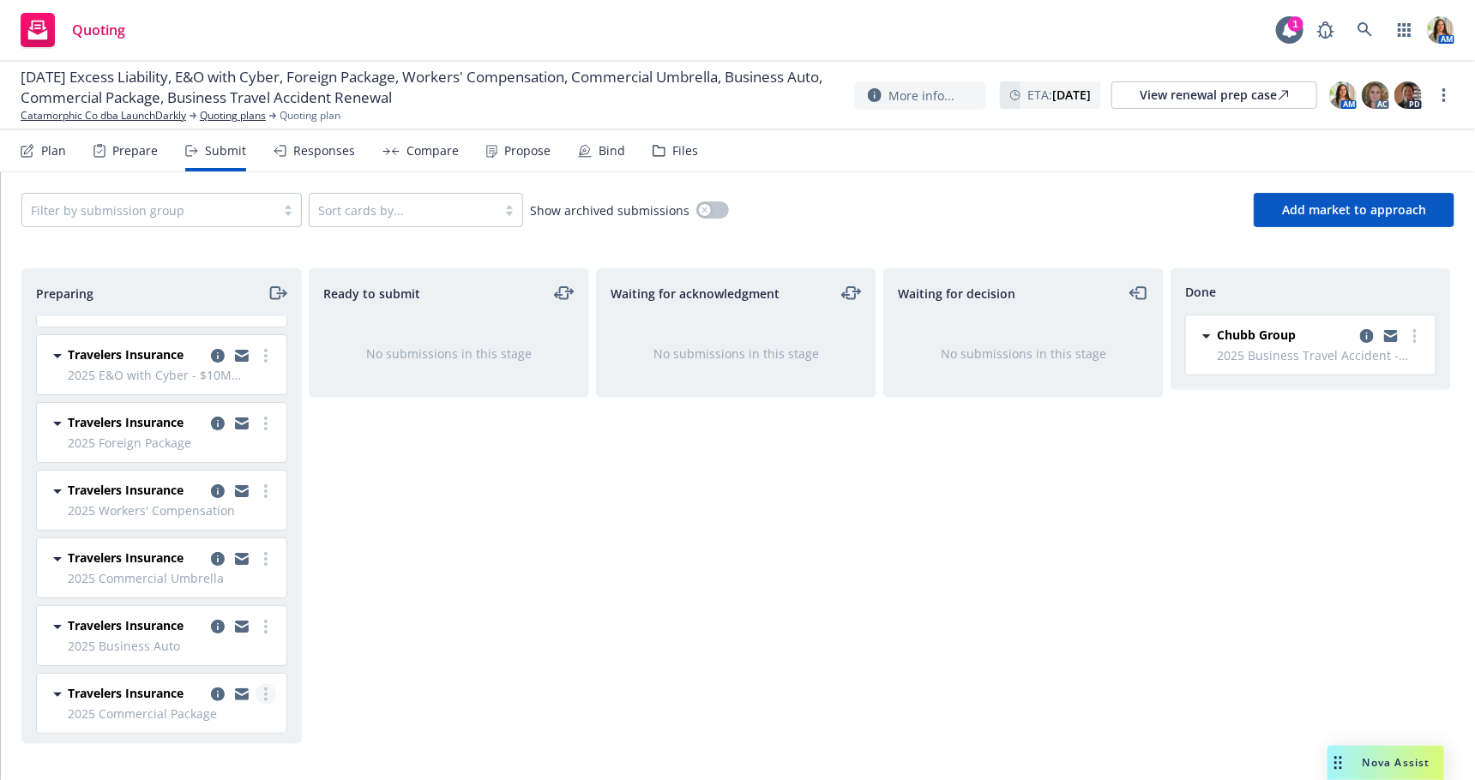
click at [265, 697] on icon "more" at bounding box center [265, 695] width 3 height 14
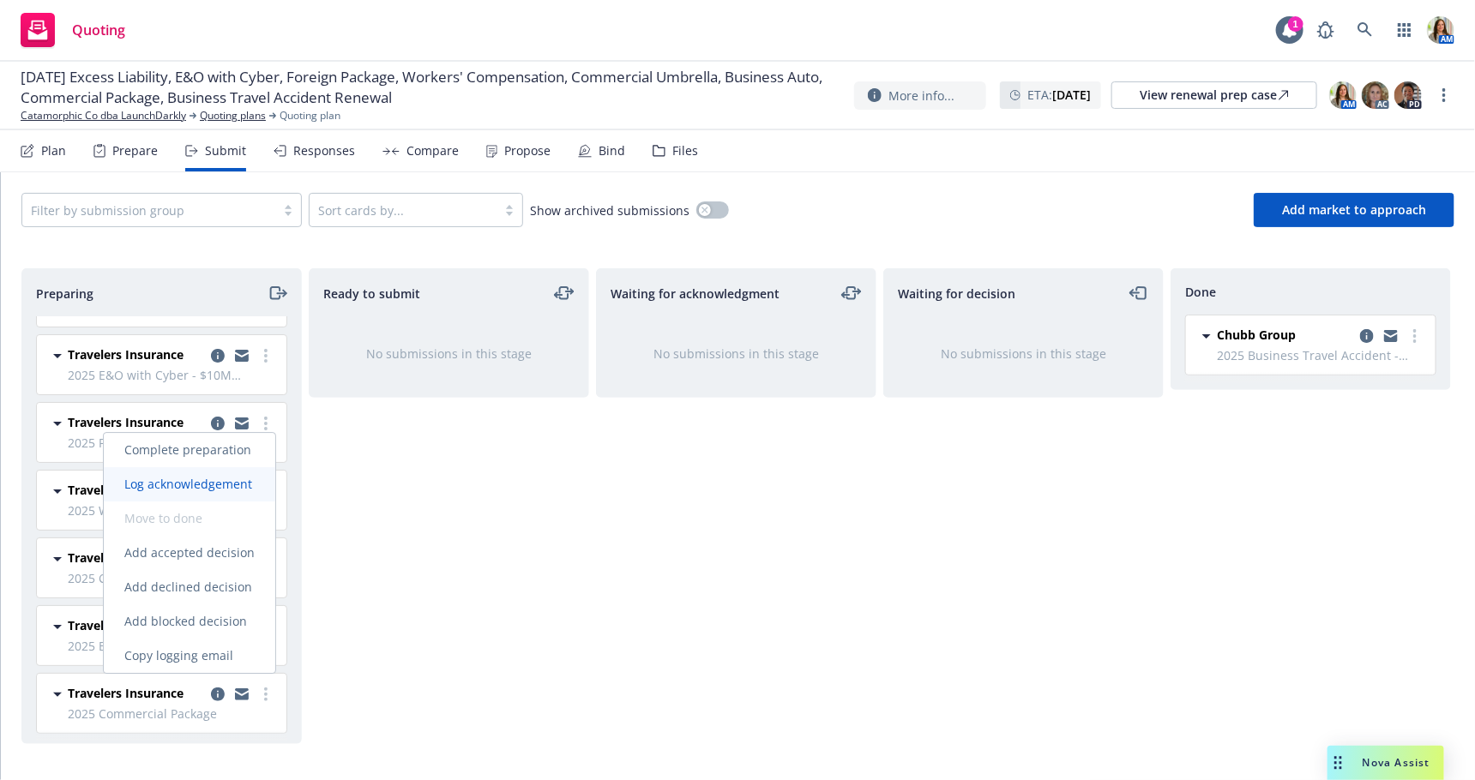
click at [231, 485] on span "Log acknowledgement" at bounding box center [188, 484] width 169 height 16
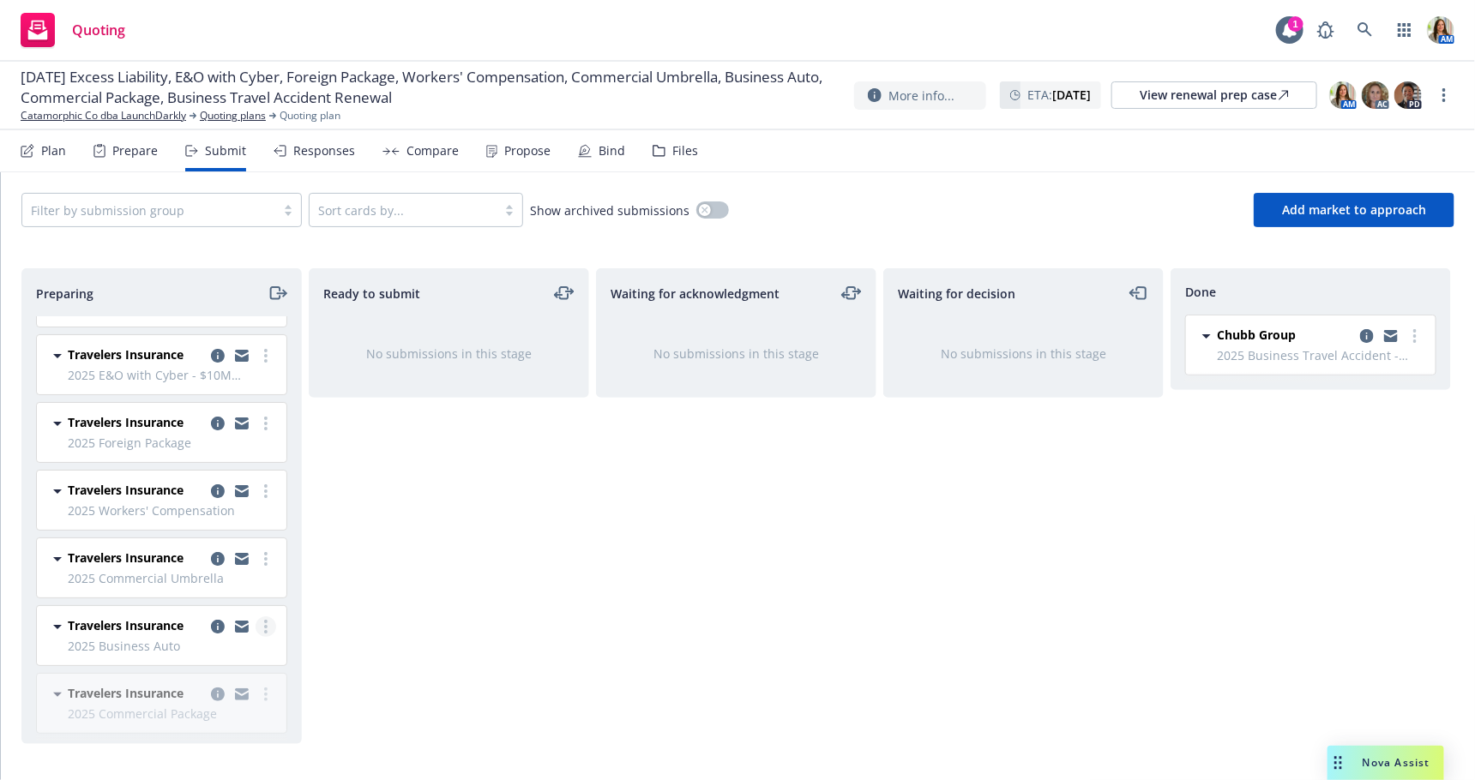
click at [268, 626] on link "more" at bounding box center [266, 627] width 21 height 21
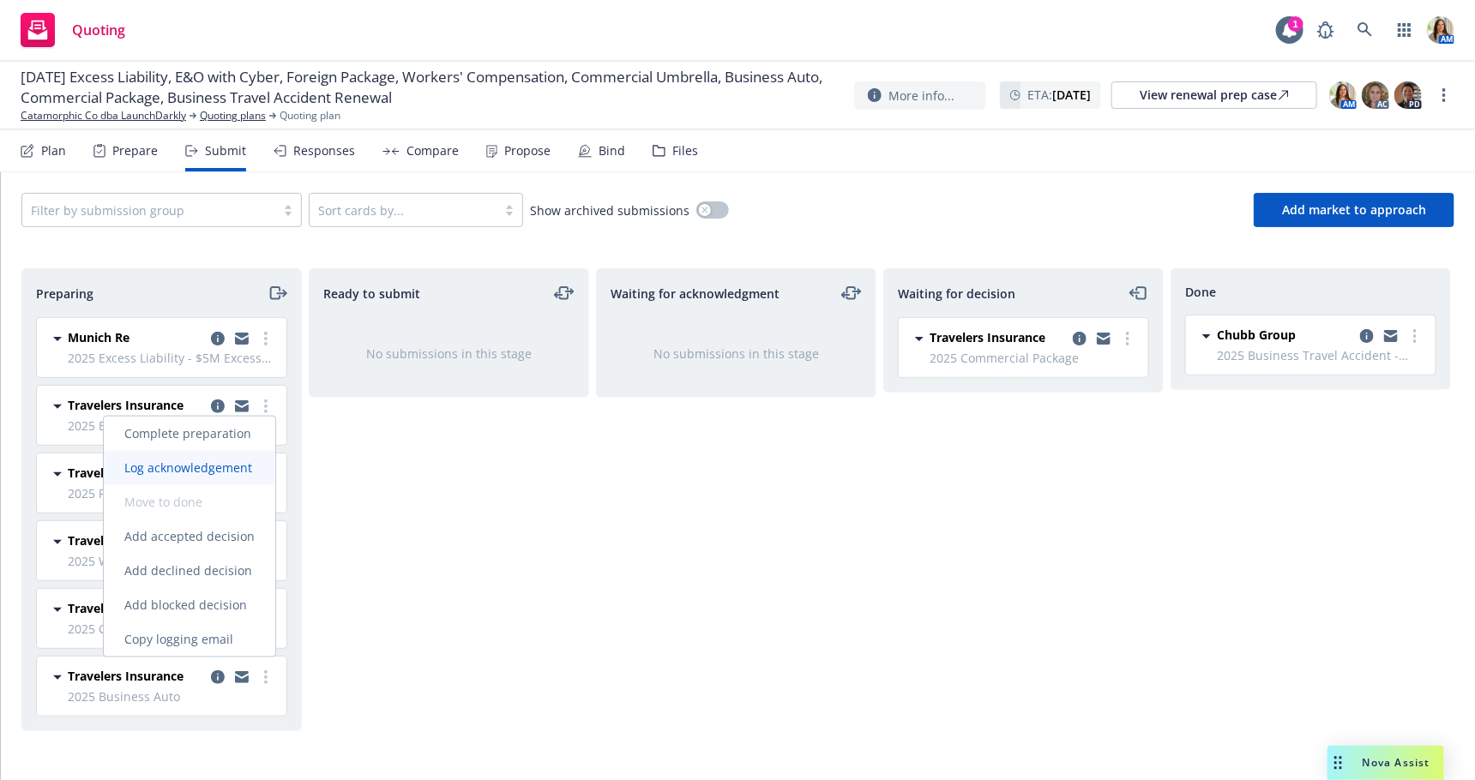
click at [213, 479] on link "Log acknowledgement" at bounding box center [190, 468] width 172 height 34
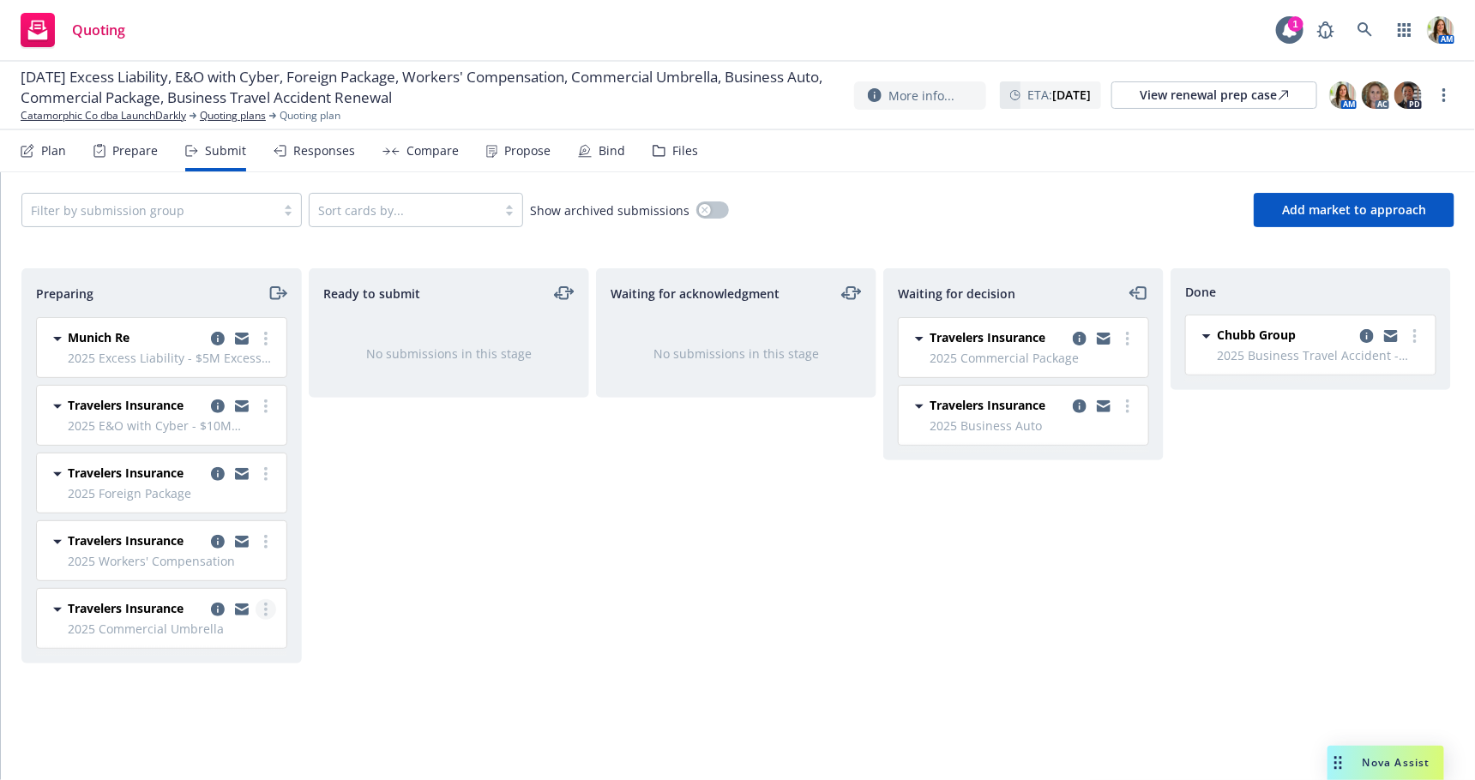
click at [262, 613] on link "more" at bounding box center [266, 609] width 21 height 21
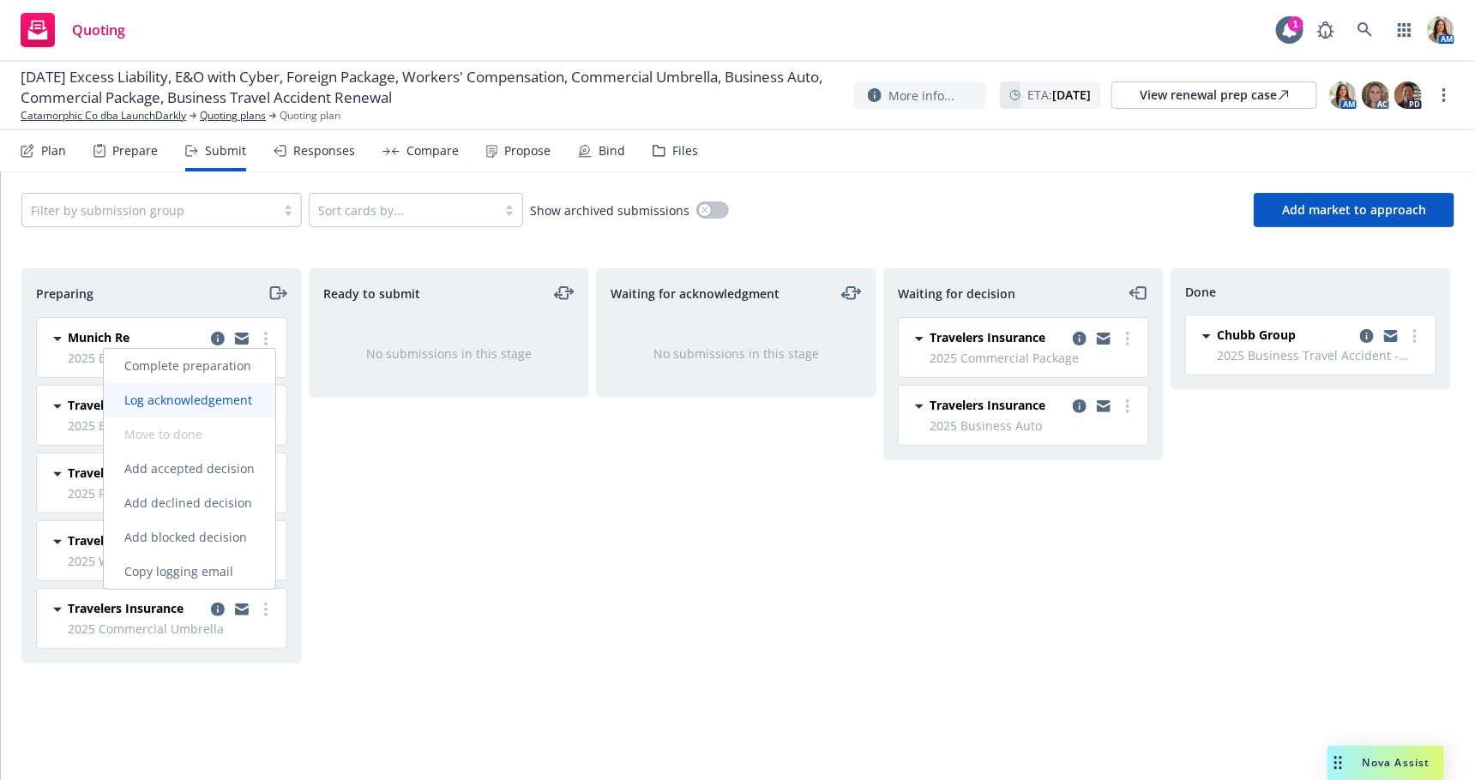
click at [222, 406] on span "Log acknowledgement" at bounding box center [188, 400] width 169 height 16
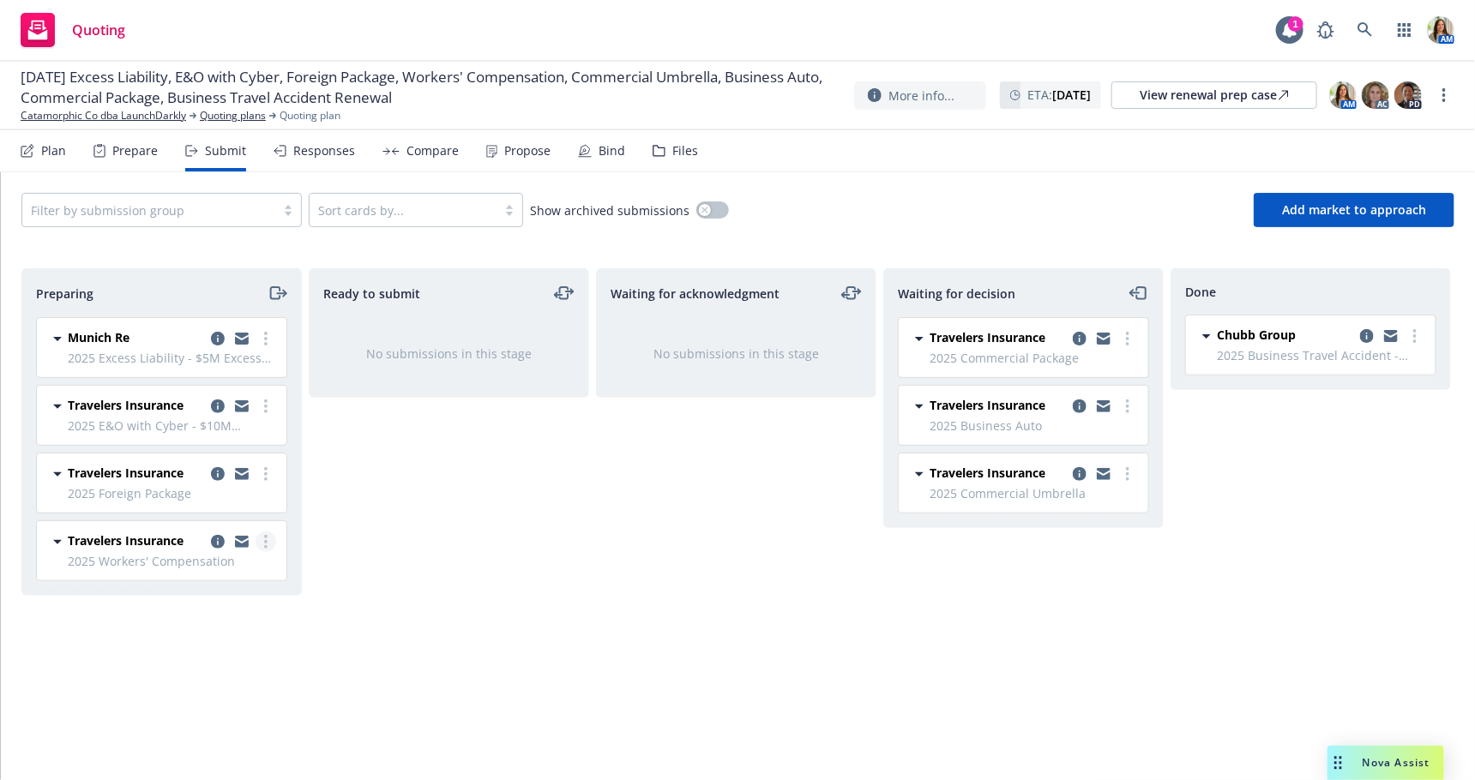
click at [268, 539] on icon "more" at bounding box center [265, 542] width 3 height 14
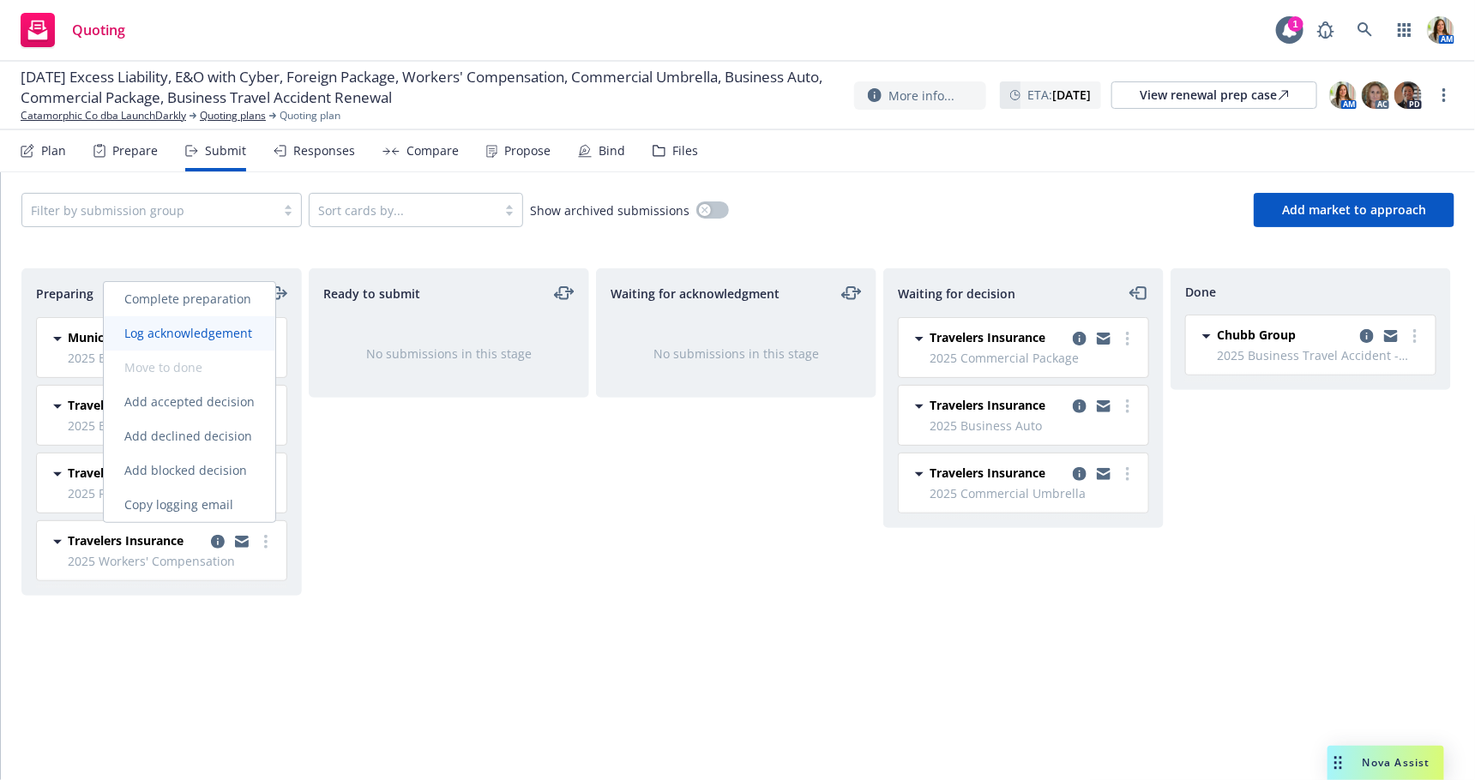
click at [230, 338] on span "Log acknowledgement" at bounding box center [188, 333] width 169 height 16
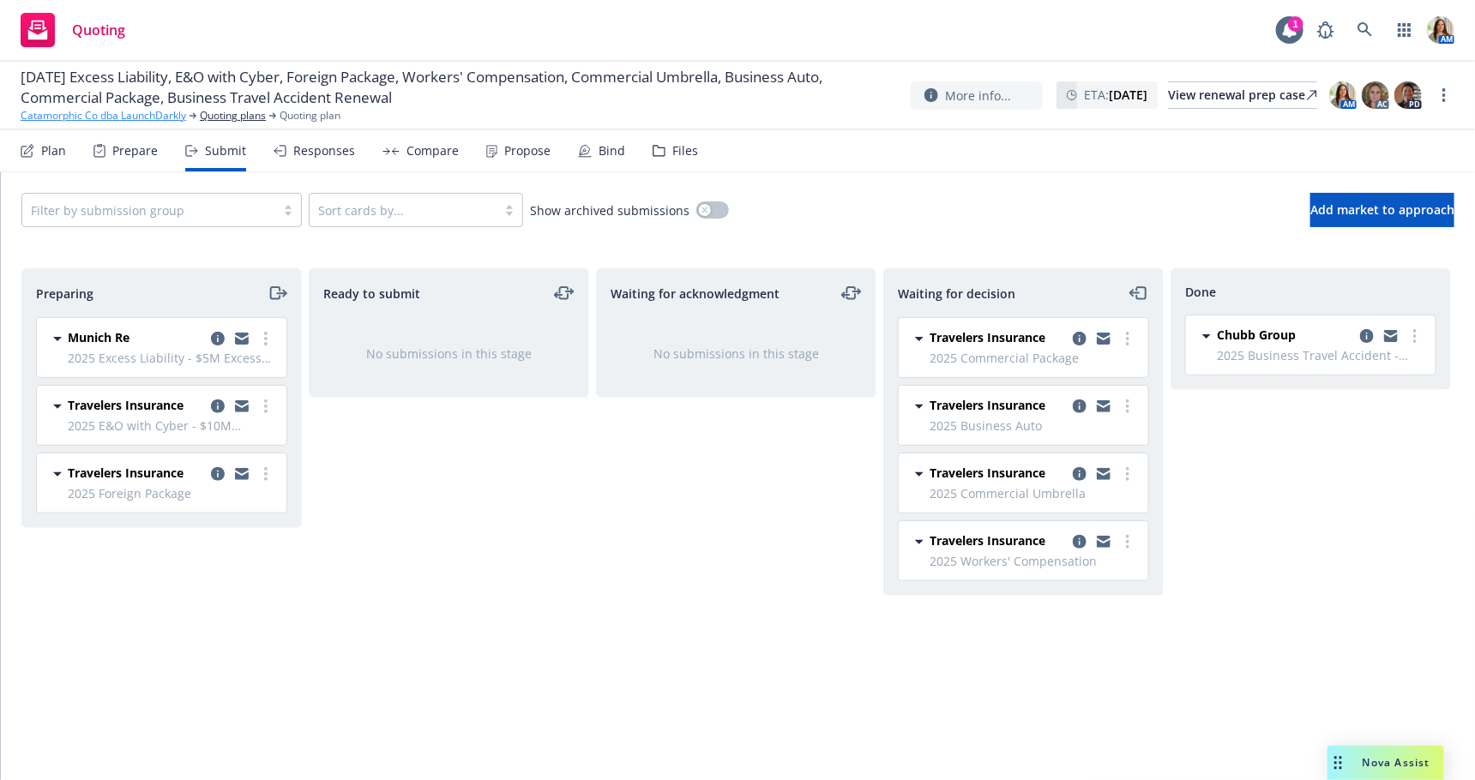
click at [93, 116] on link "Catamorphic Co dba LaunchDarkly" at bounding box center [104, 115] width 166 height 15
click at [270, 477] on link "more" at bounding box center [266, 474] width 21 height 21
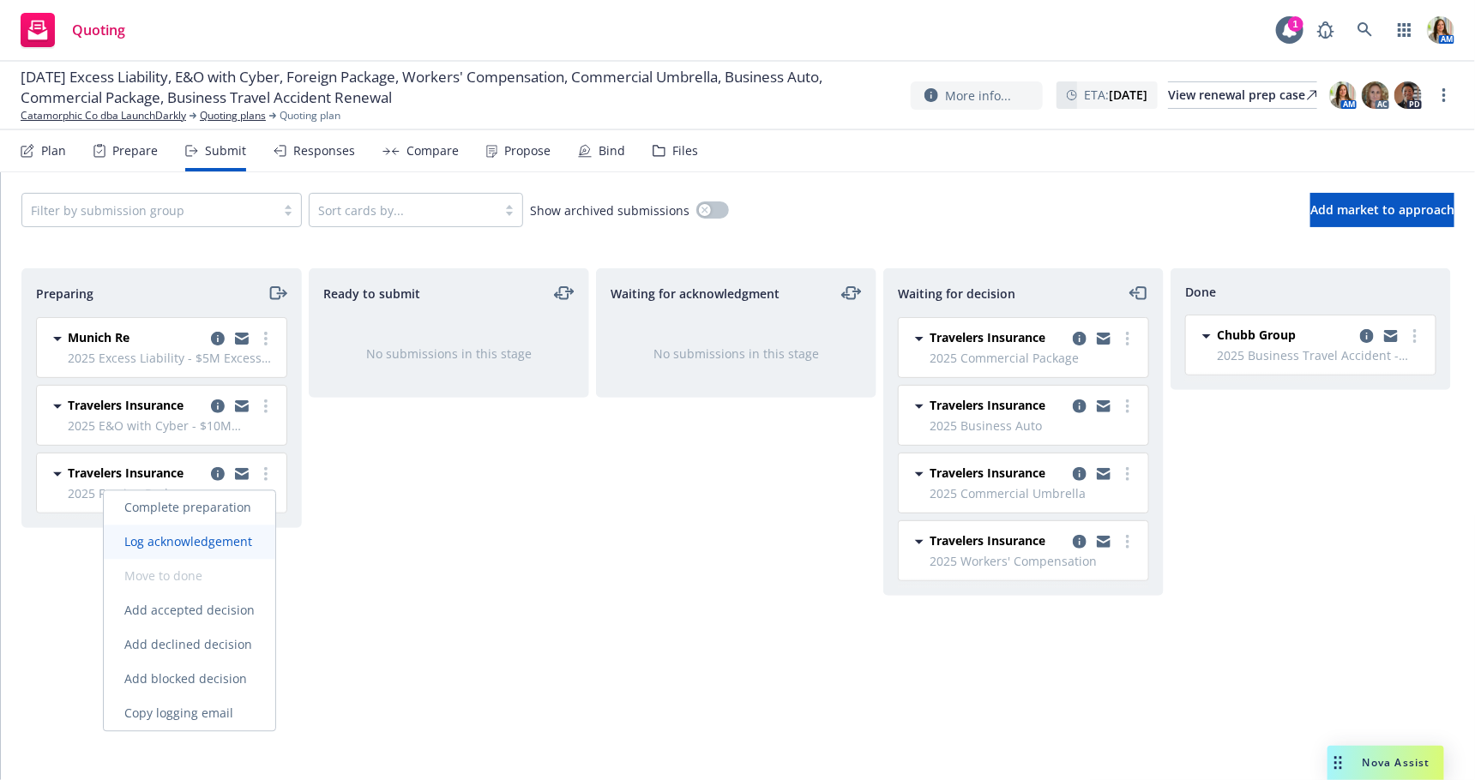
click at [220, 547] on span "Log acknowledgement" at bounding box center [188, 542] width 169 height 16
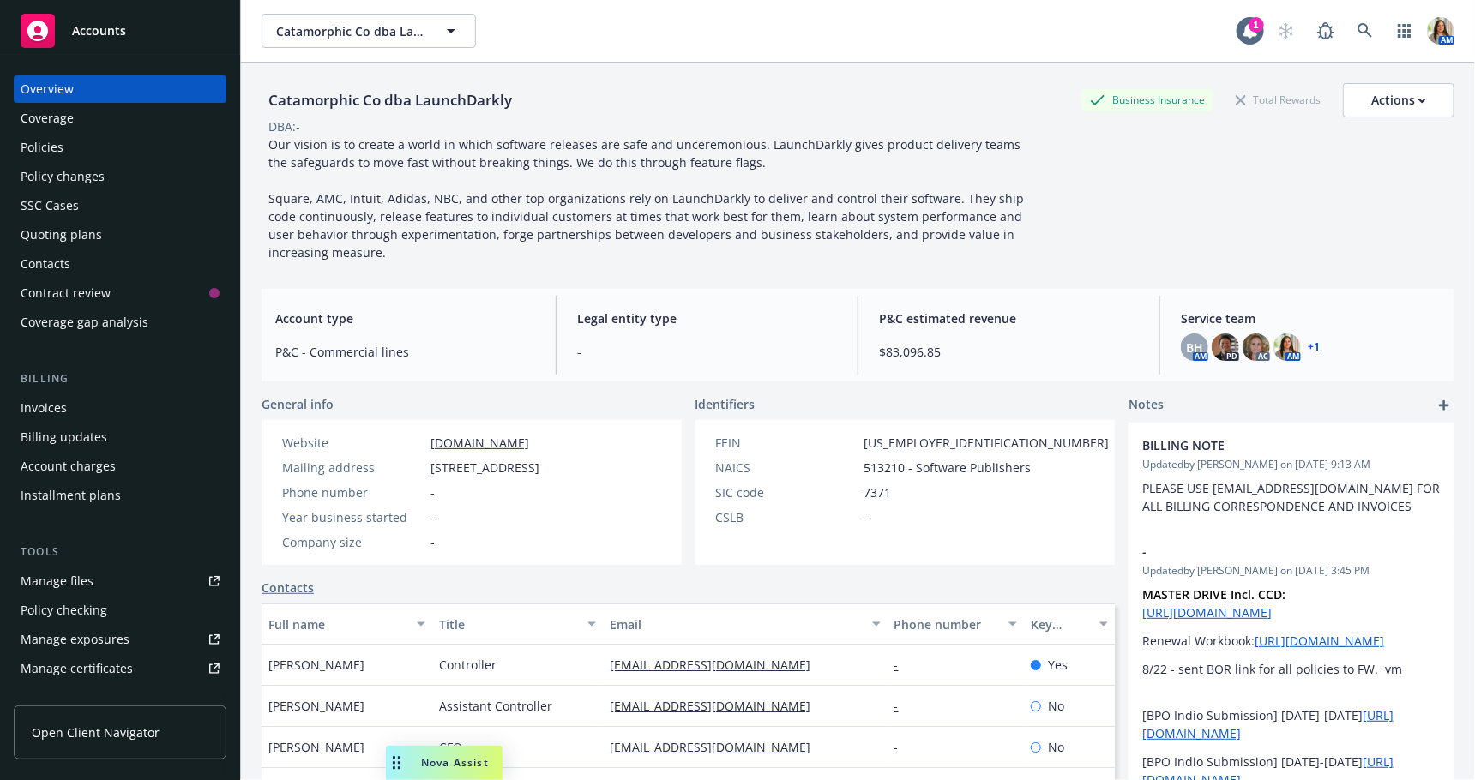
click at [77, 154] on div "Policies" at bounding box center [120, 147] width 199 height 27
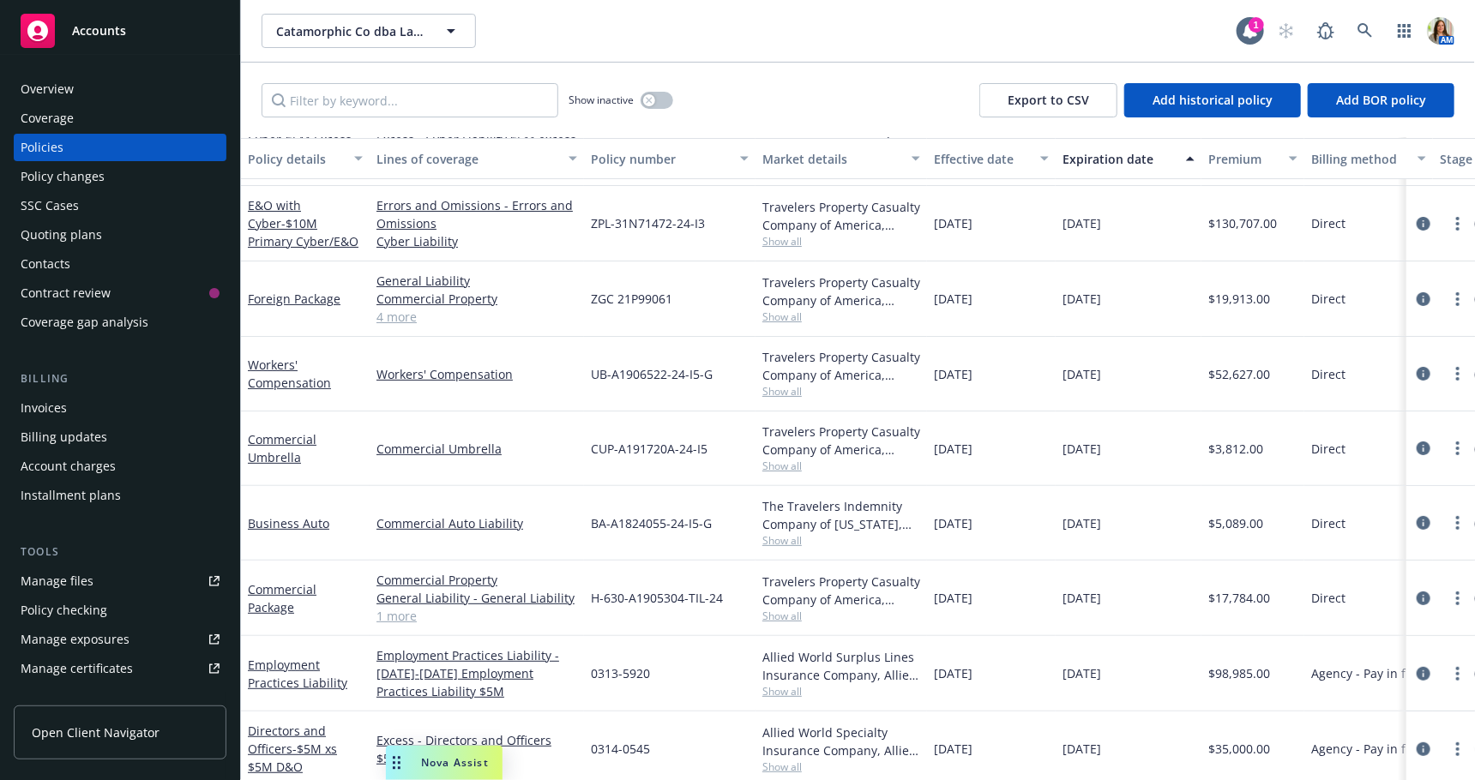
scroll to position [80, 0]
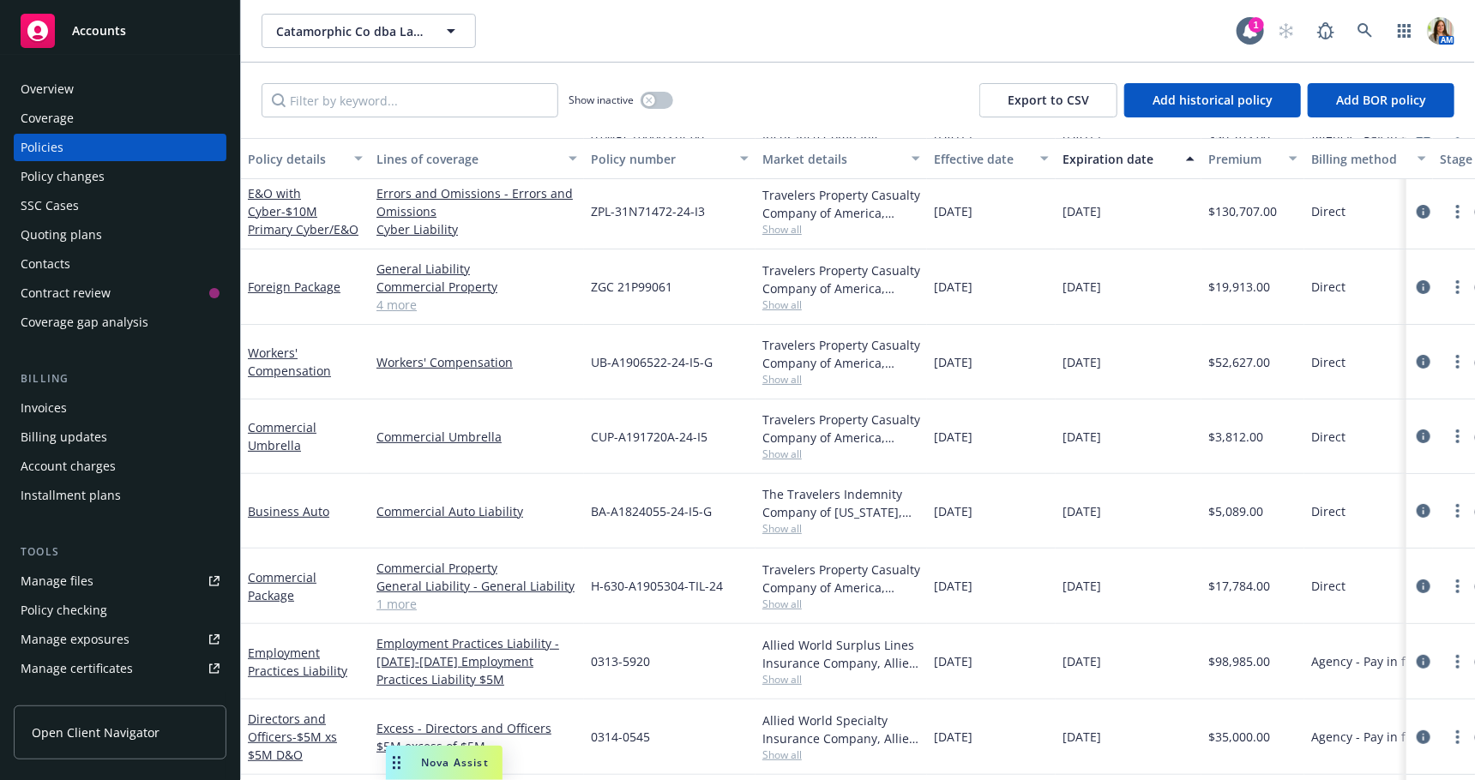
click at [780, 308] on span "Show all" at bounding box center [841, 305] width 158 height 15
click at [730, 294] on div "ZGC 21P99061" at bounding box center [670, 287] width 172 height 75
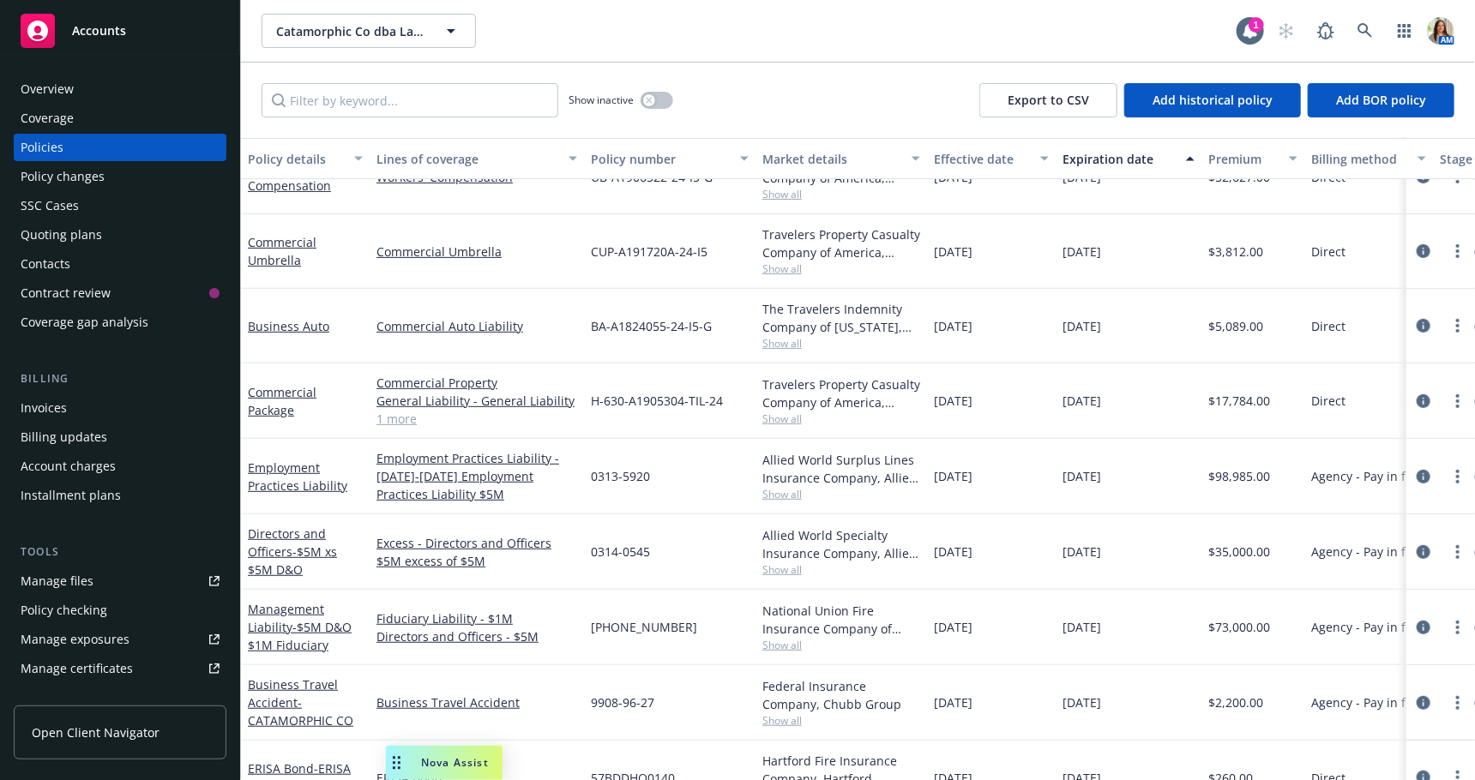
scroll to position [278, 0]
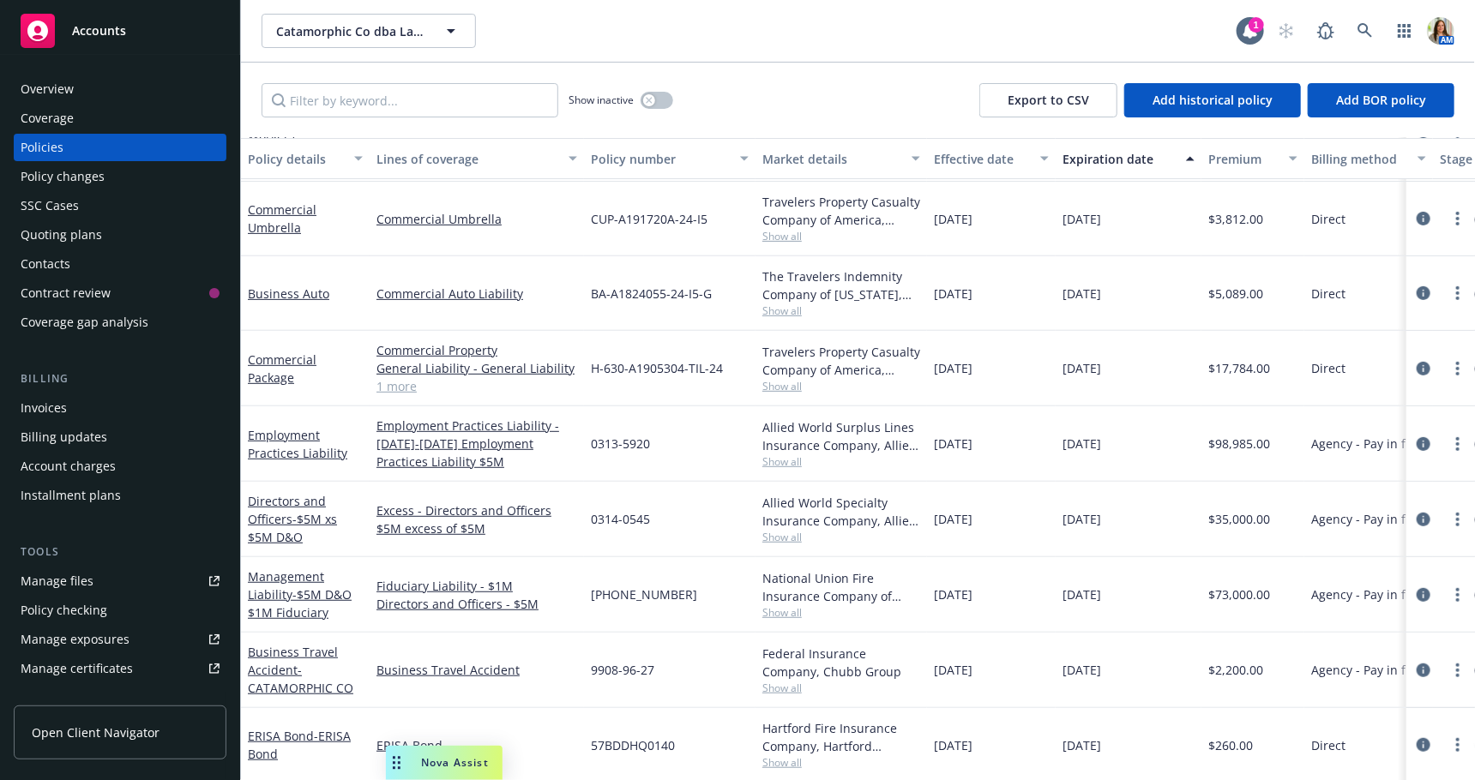
click at [784, 691] on span "Show all" at bounding box center [841, 688] width 158 height 15
click at [701, 689] on div "9908-96-27" at bounding box center [670, 670] width 172 height 75
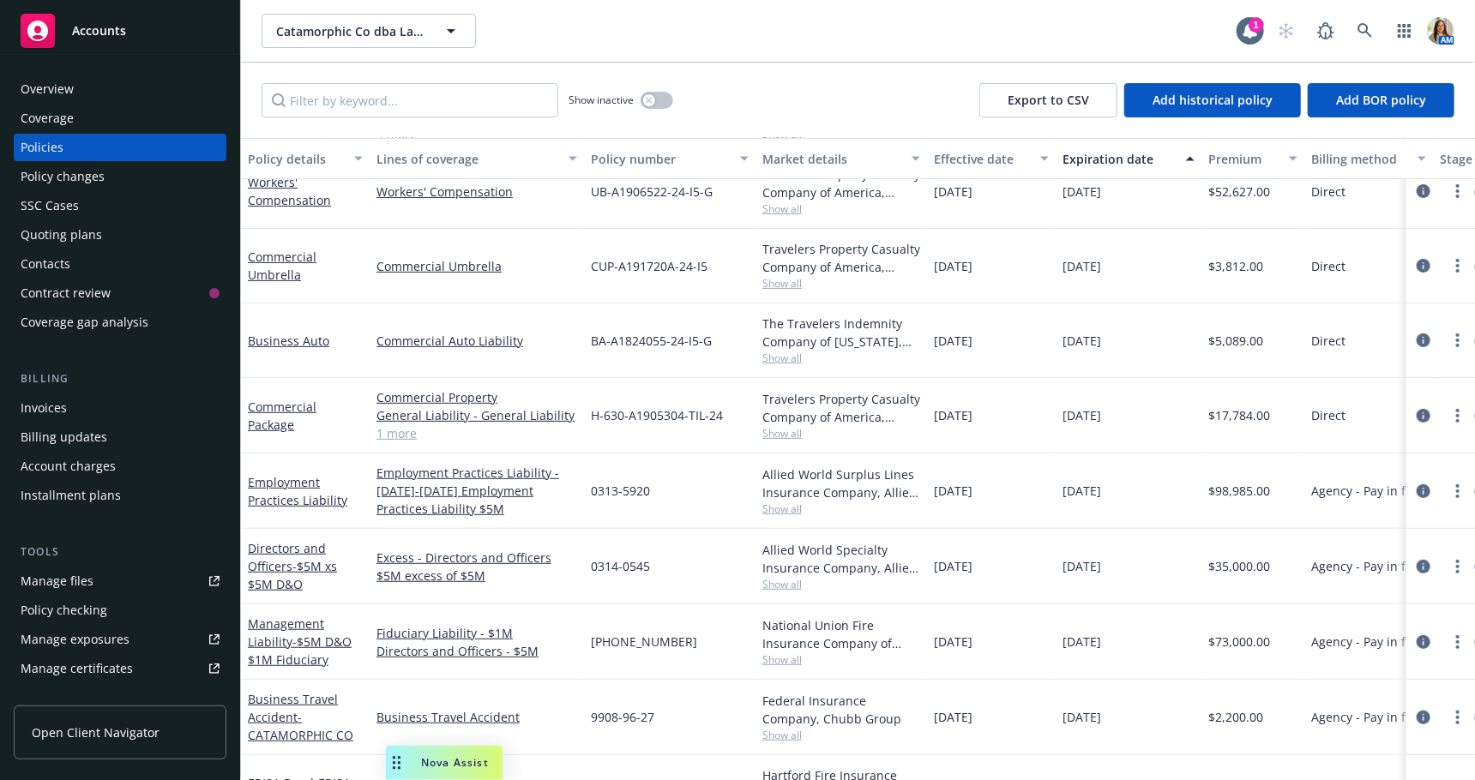
scroll to position [222, 0]
